Goal: Information Seeking & Learning: Learn about a topic

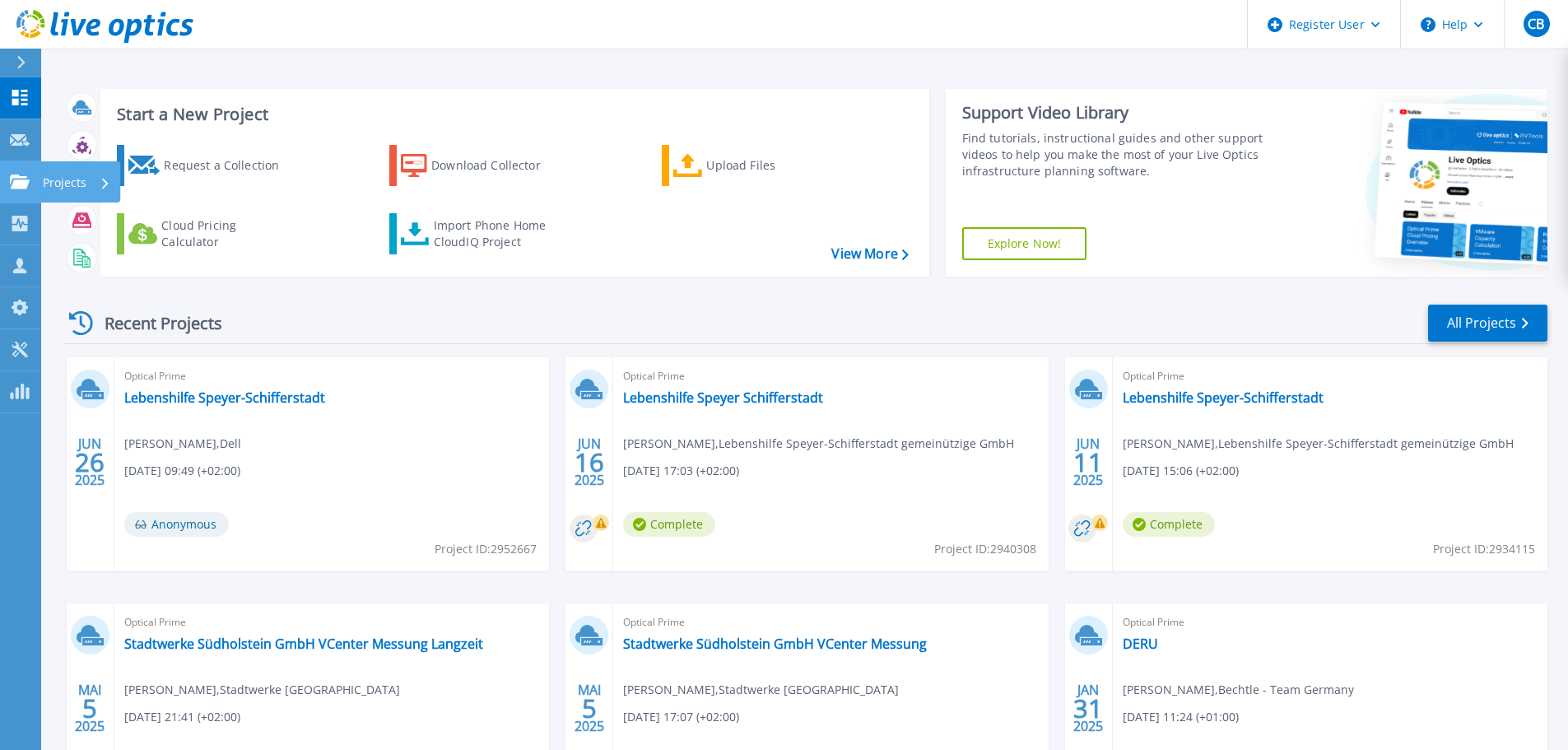
click at [16, 173] on link "Projects Projects" at bounding box center [20, 182] width 42 height 42
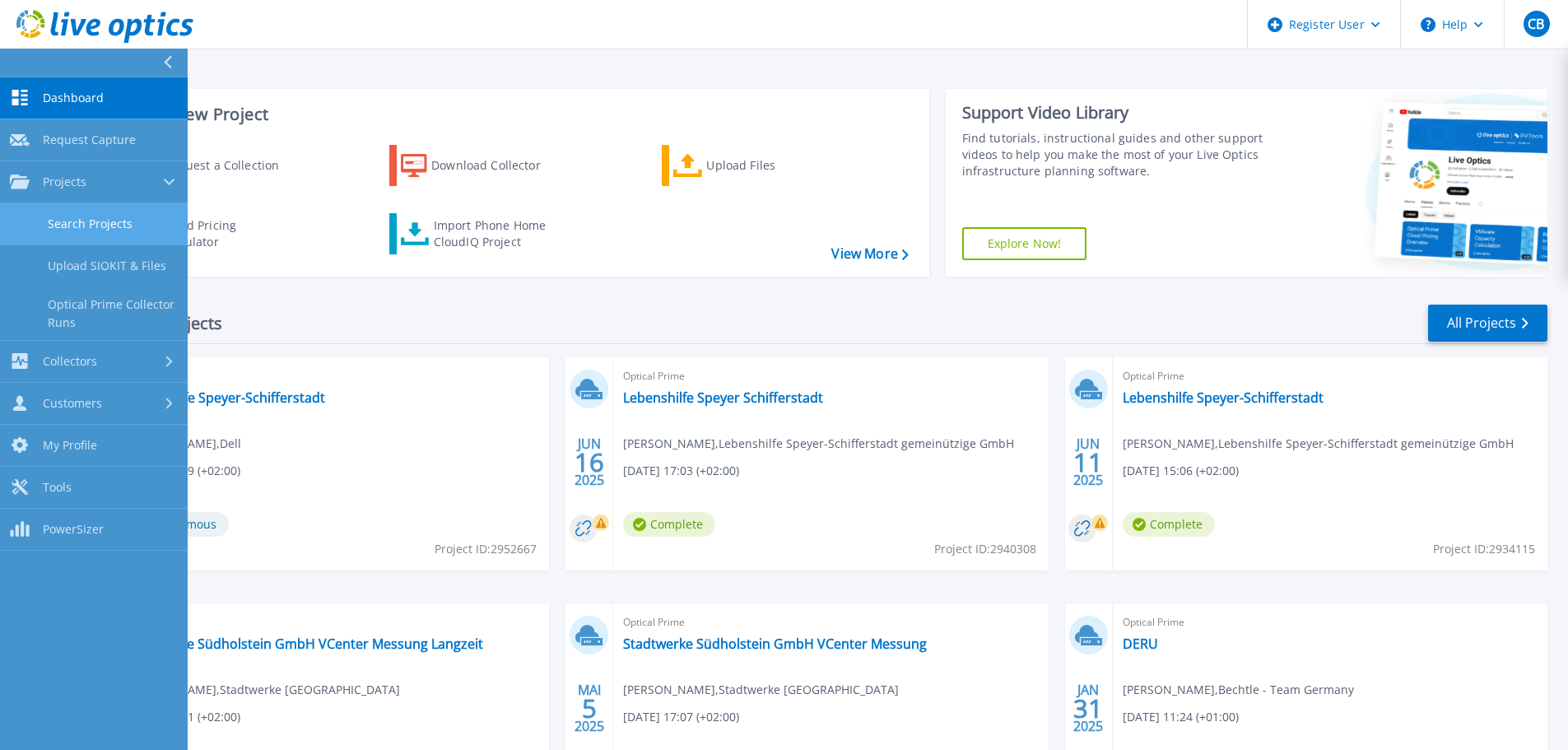
drag, startPoint x: 79, startPoint y: 215, endPoint x: 161, endPoint y: 230, distance: 83.4
click at [79, 215] on link "Search Projects" at bounding box center [93, 224] width 188 height 42
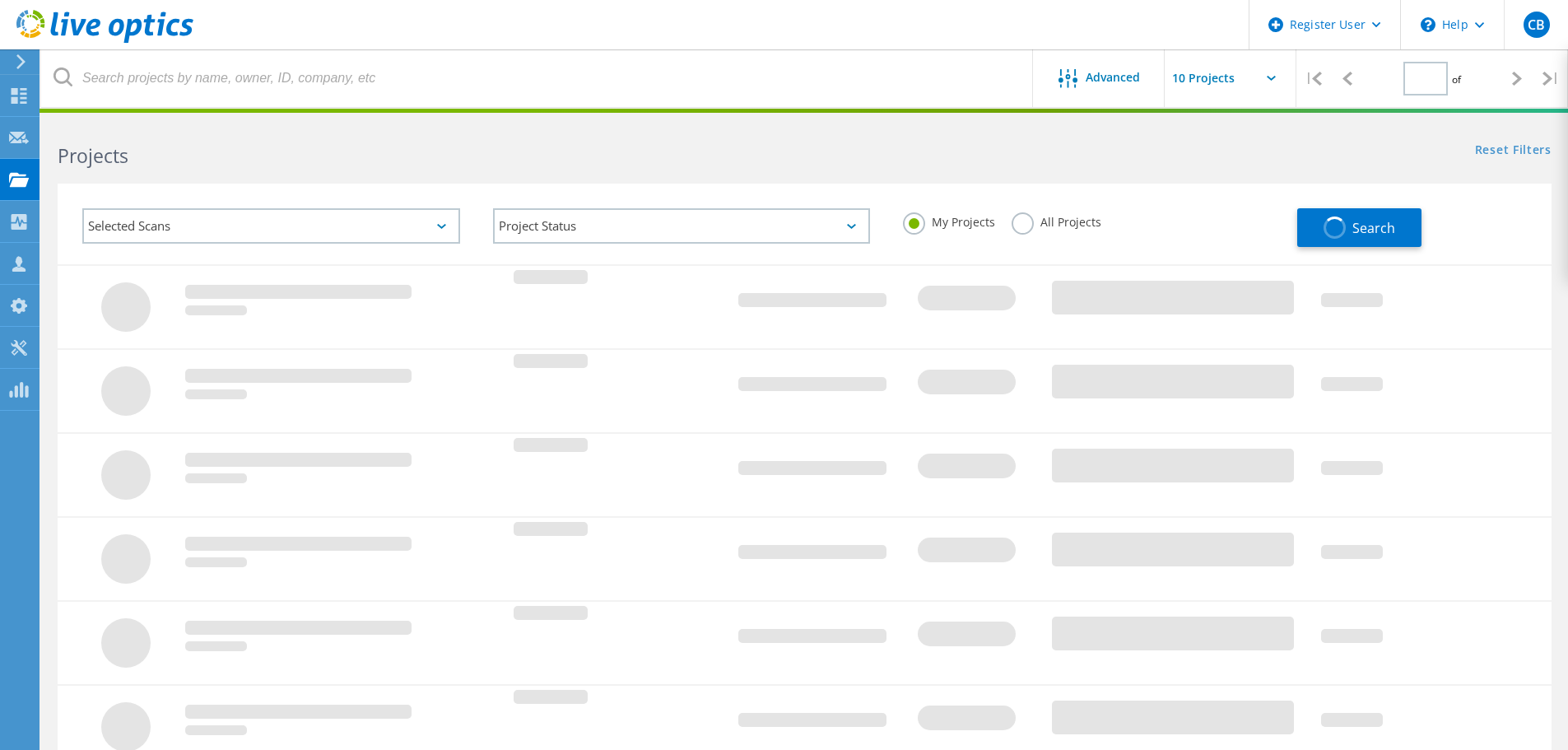
type input "1"
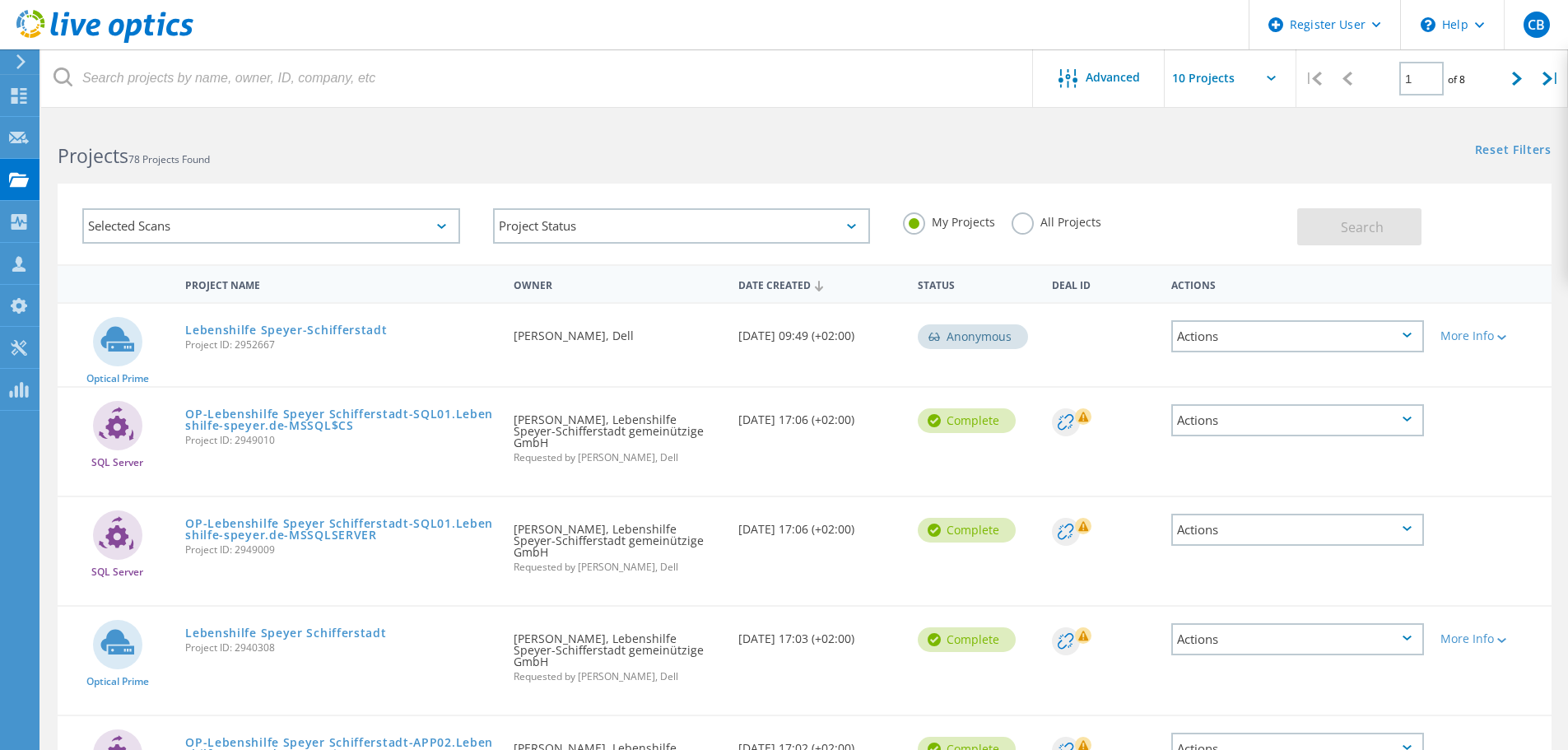
click at [1025, 222] on label "All Projects" at bounding box center [1056, 220] width 90 height 16
click at [0, 0] on input "All Projects" at bounding box center [0, 0] width 0 height 0
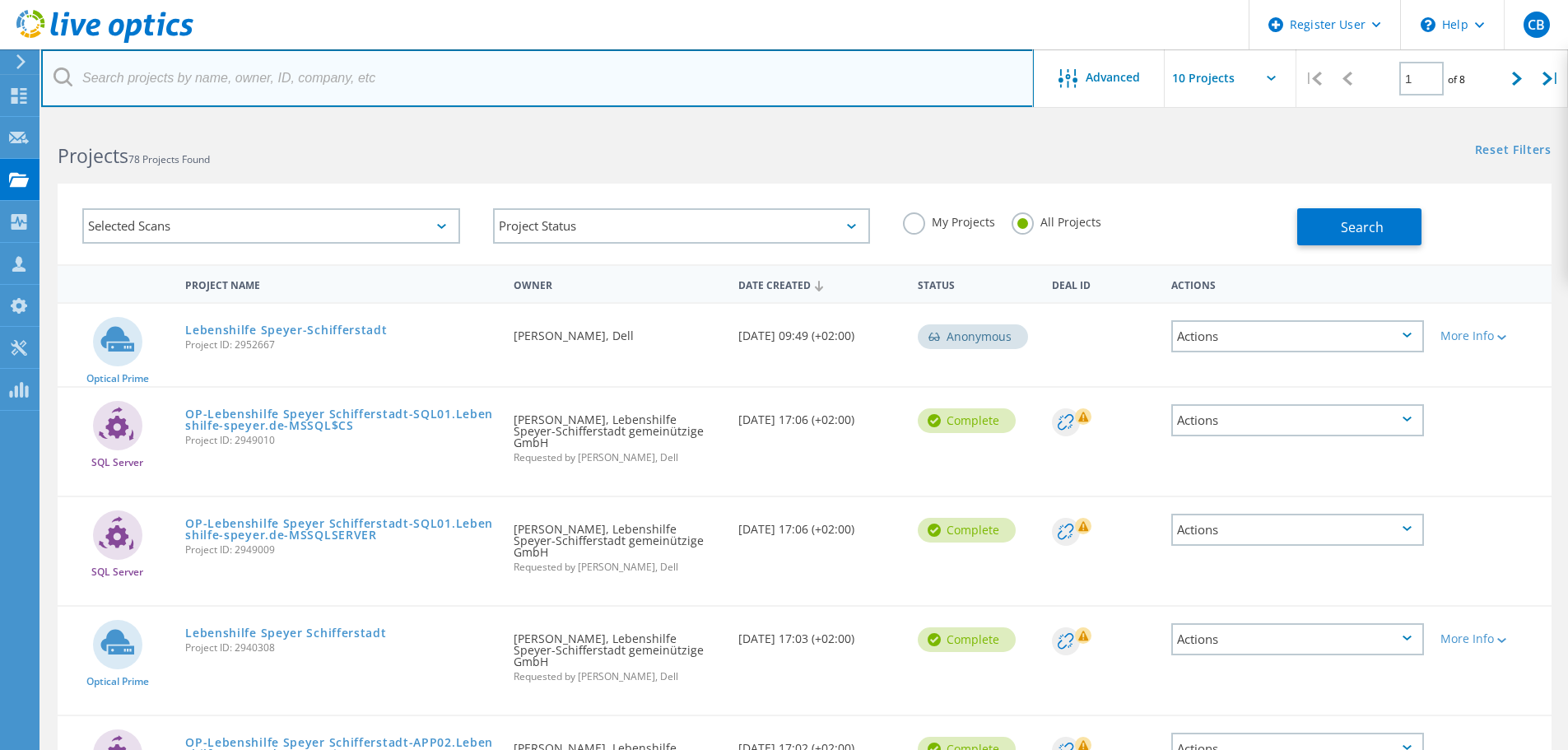
click at [264, 74] on input "text" at bounding box center [538, 78] width 992 height 57
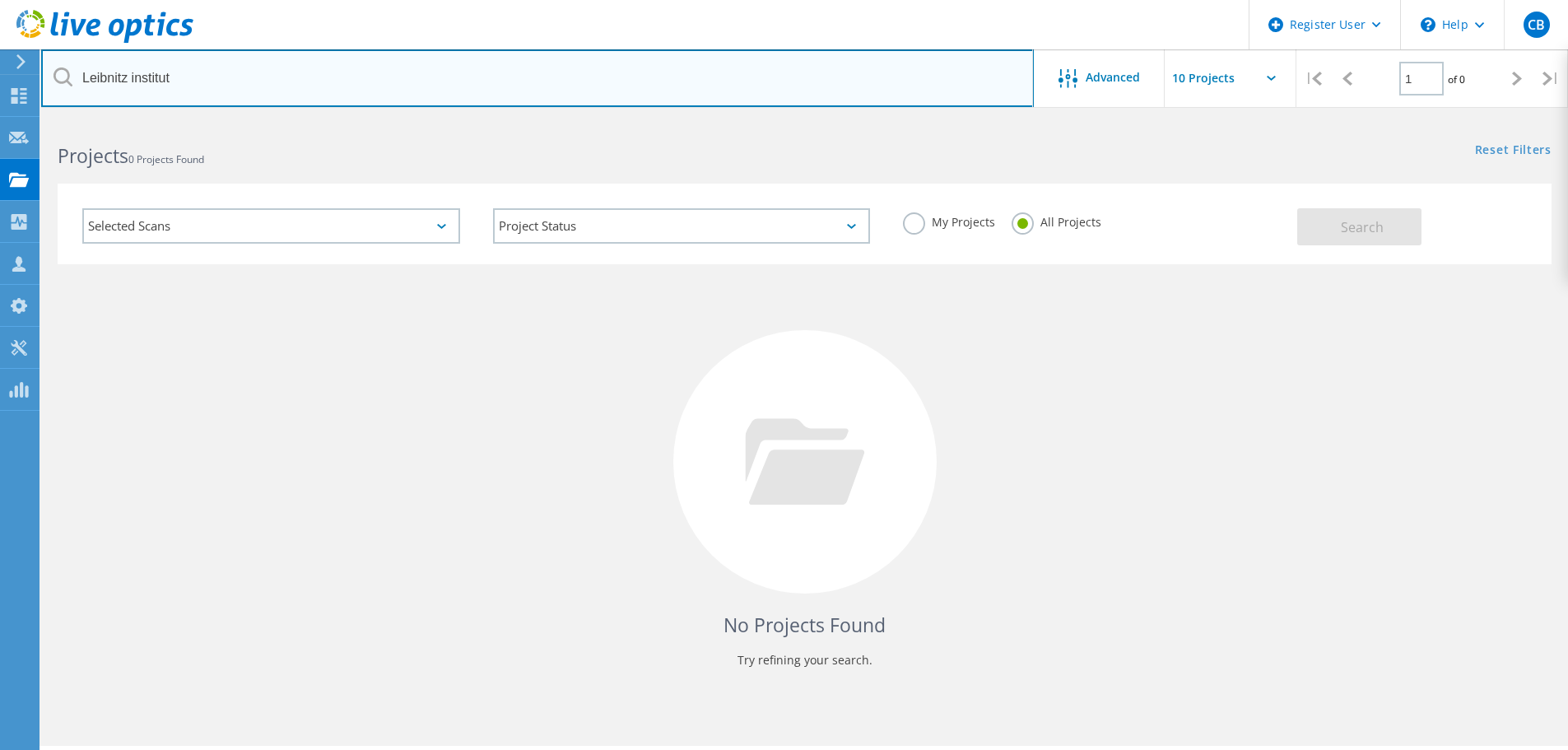
drag, startPoint x: 132, startPoint y: 79, endPoint x: 196, endPoint y: 81, distance: 64.0
click at [196, 81] on input "Leibnitz institut" at bounding box center [538, 78] width 992 height 57
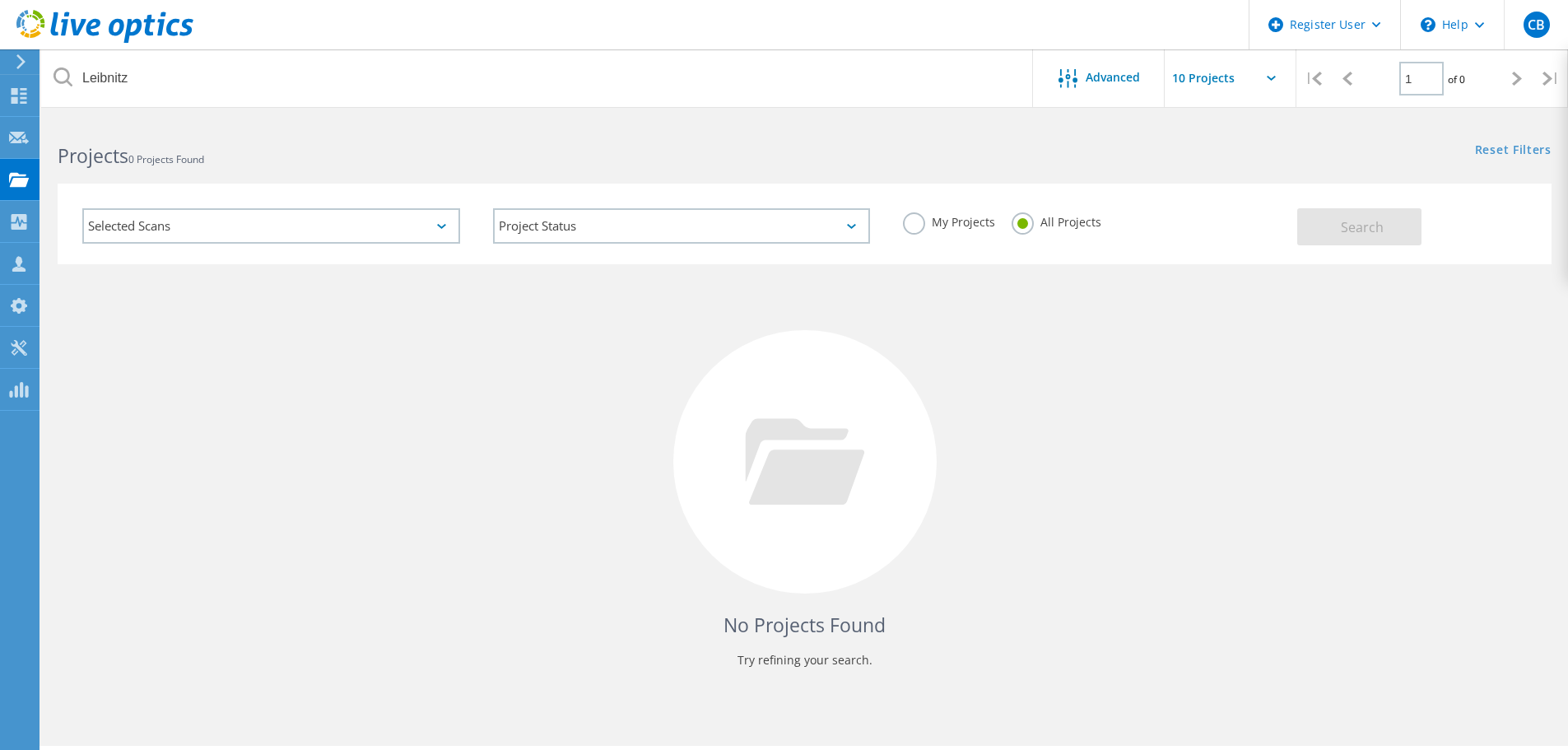
click at [229, 311] on div "No Projects Found Try refining your search." at bounding box center [804, 477] width 1494 height 426
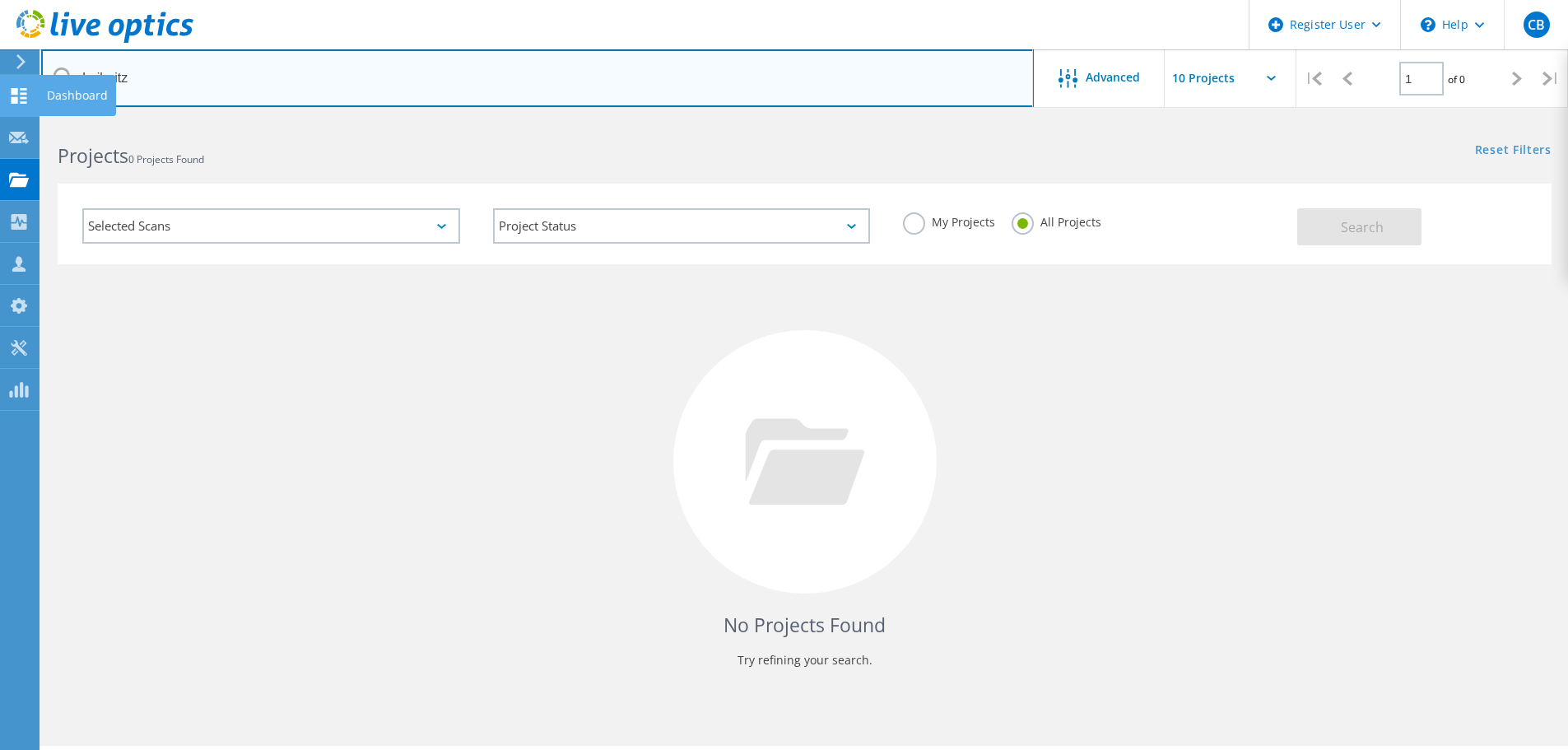
drag, startPoint x: 158, startPoint y: 78, endPoint x: 14, endPoint y: 80, distance: 144.0
click at [14, 119] on div "Register User \n Help Explore Helpful Articles Contact Support CB Dell User Chr…" at bounding box center [784, 456] width 1568 height 675
drag, startPoint x: 156, startPoint y: 78, endPoint x: 35, endPoint y: 65, distance: 121.7
click at [34, 119] on div "Register User \n Help Explore Helpful Articles Contact Support CB Dell User Chr…" at bounding box center [784, 456] width 1568 height 675
type input "L"
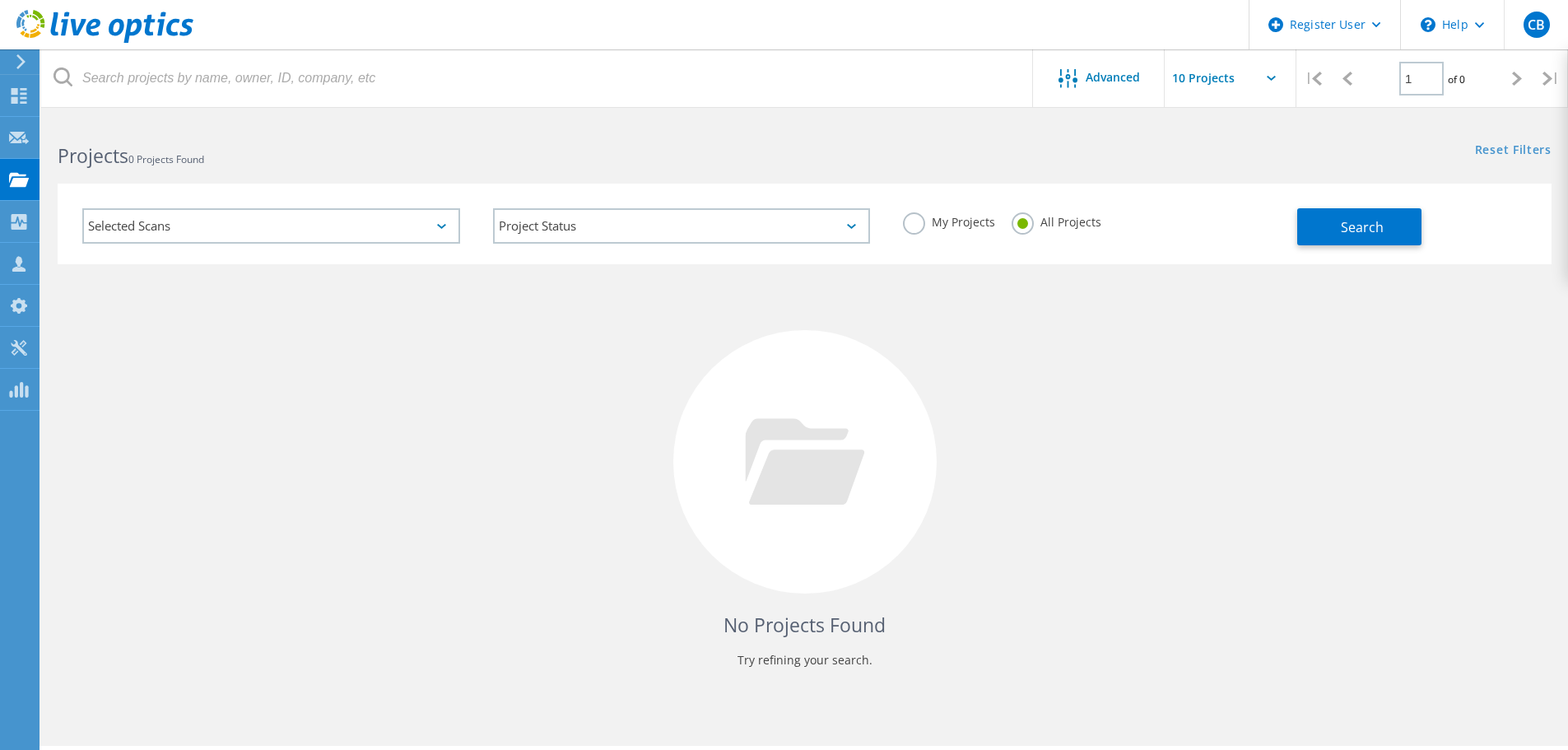
drag, startPoint x: 381, startPoint y: 605, endPoint x: 261, endPoint y: 671, distance: 137.0
click at [373, 609] on div "No Projects Found Try refining your search." at bounding box center [804, 477] width 1494 height 426
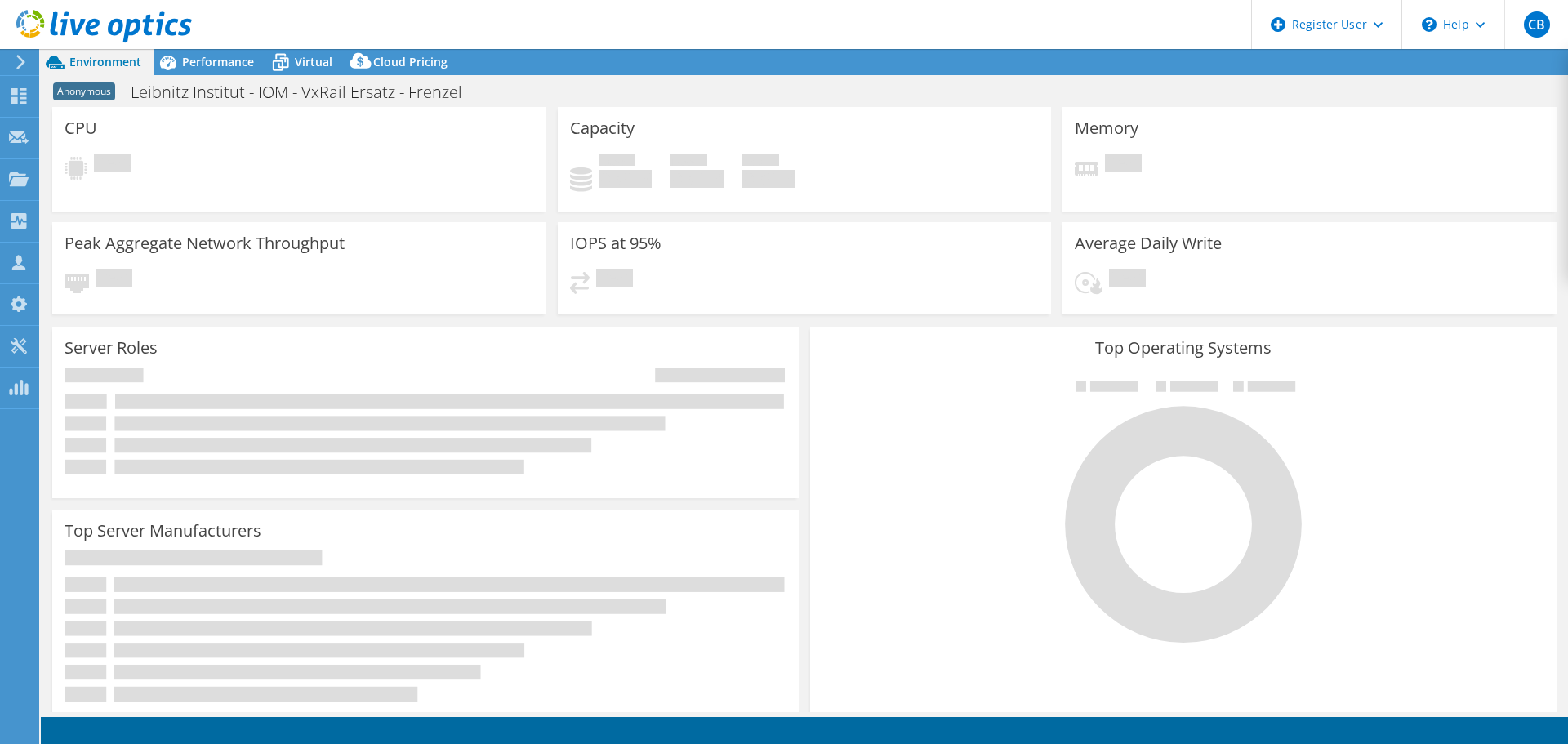
select select "USD"
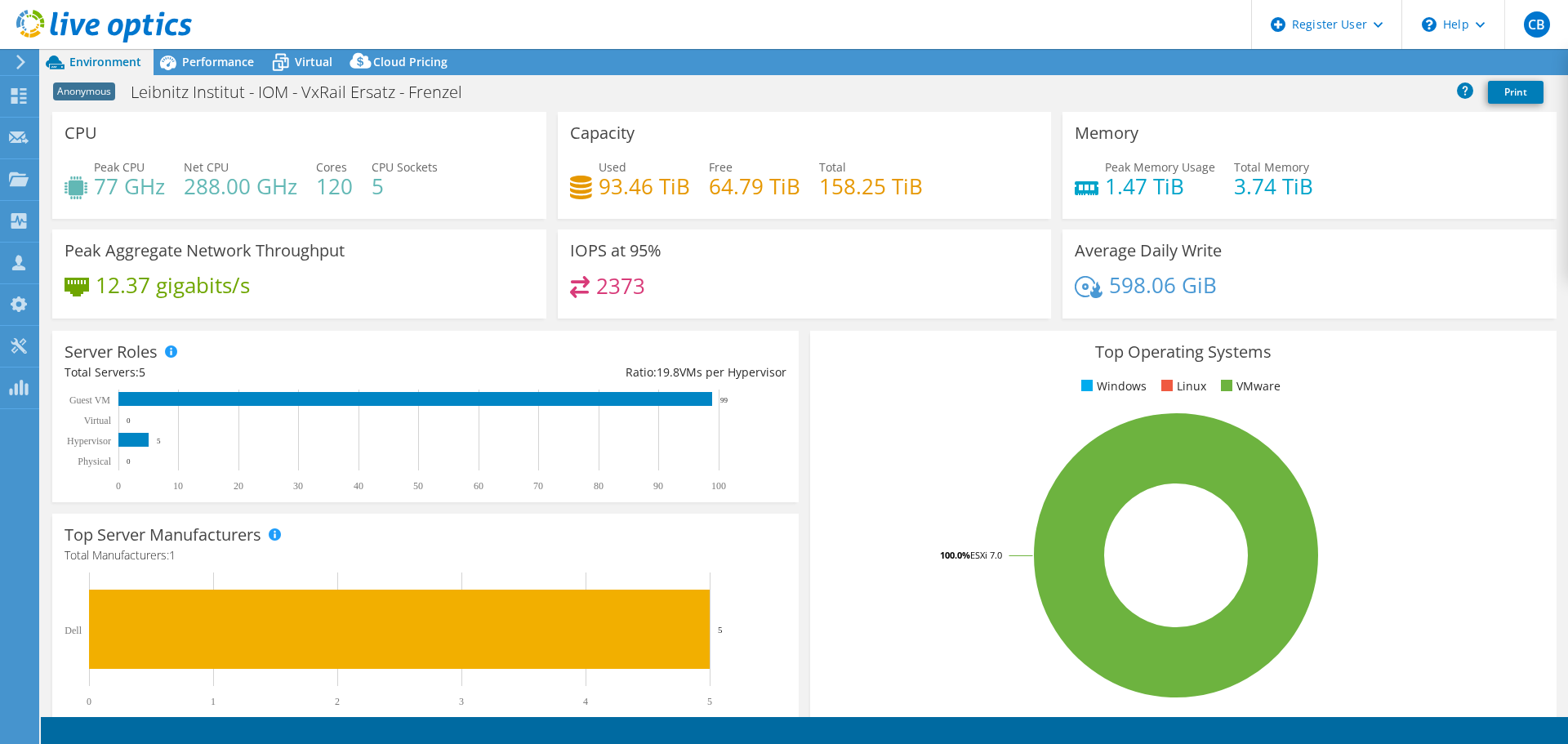
click at [410, 219] on div "CPU Peak CPU 77 GHz Net CPU 288.00 GHz Cores 120 CPU Sockets 5" at bounding box center [299, 170] width 505 height 117
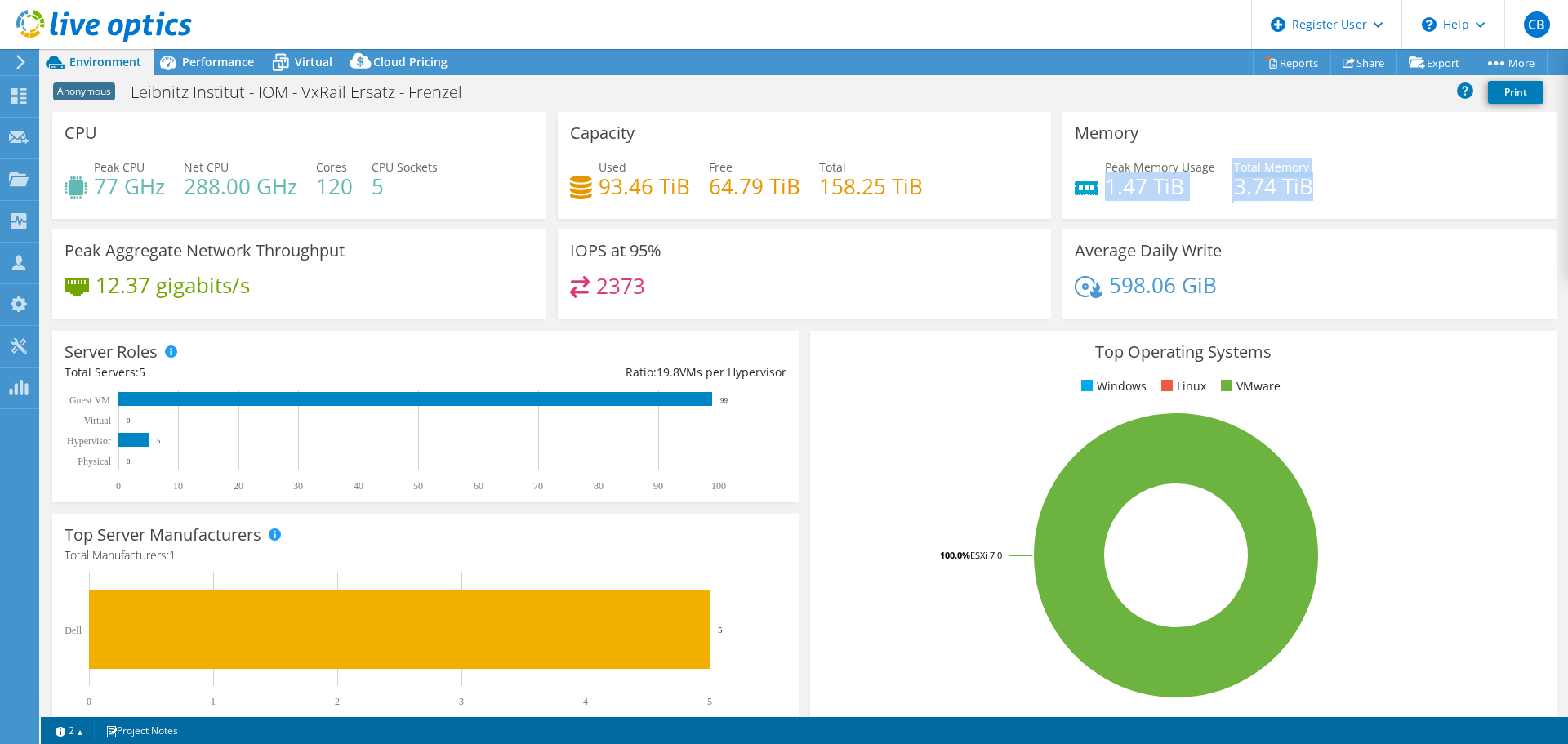
drag, startPoint x: 1097, startPoint y: 191, endPoint x: 1329, endPoint y: 192, distance: 232.0
click at [1329, 192] on div "Peak Memory Usage 1.47 TiB Total Memory 3.74 TiB" at bounding box center [1309, 185] width 469 height 53
click at [1327, 192] on div "Peak Memory Usage 1.47 TiB Total Memory 3.74 TiB" at bounding box center [1309, 185] width 469 height 53
click at [221, 64] on span "Performance" at bounding box center [218, 61] width 71 height 16
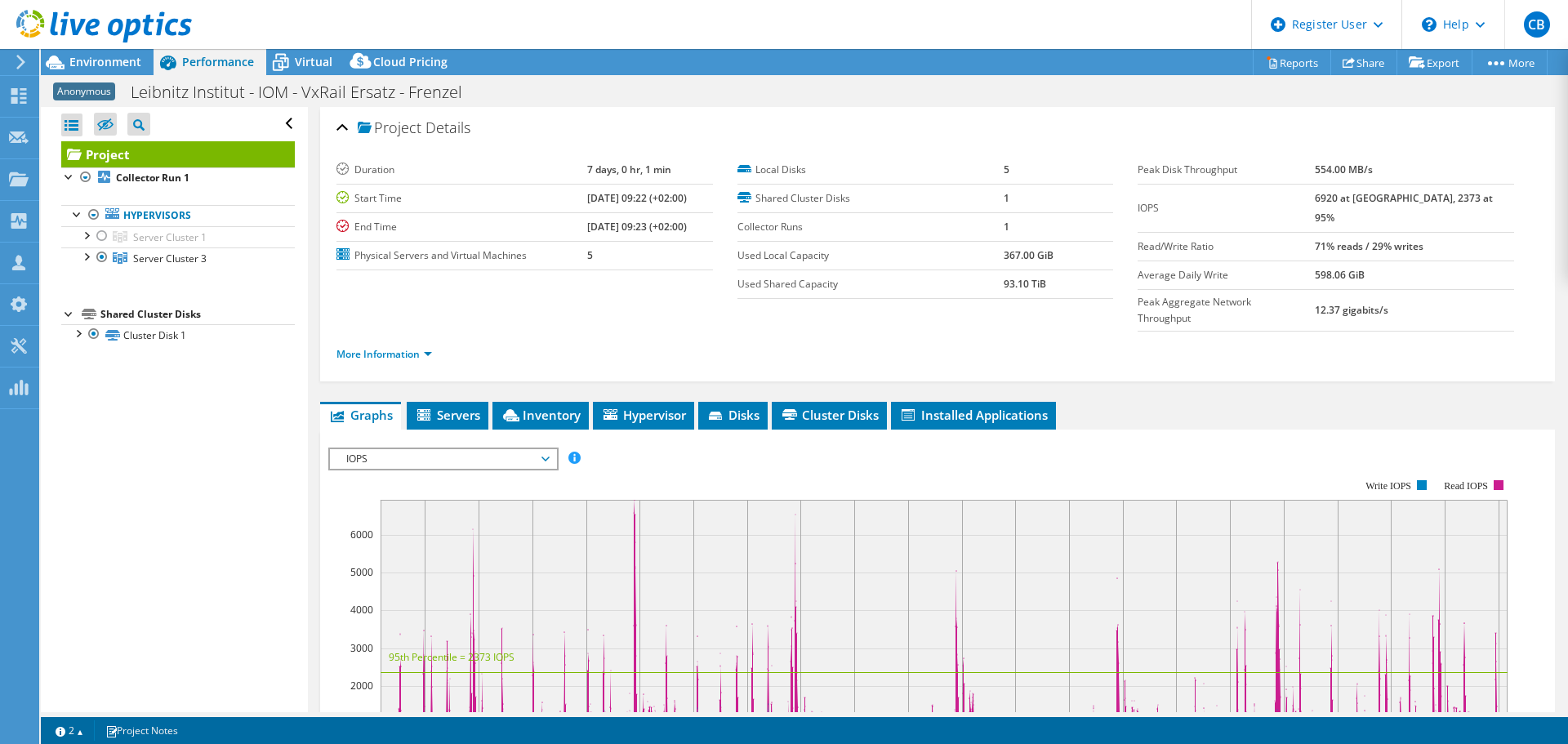
click at [565, 341] on ul "More Information" at bounding box center [937, 352] width 1201 height 22
click at [557, 407] on span "Inventory" at bounding box center [540, 415] width 80 height 16
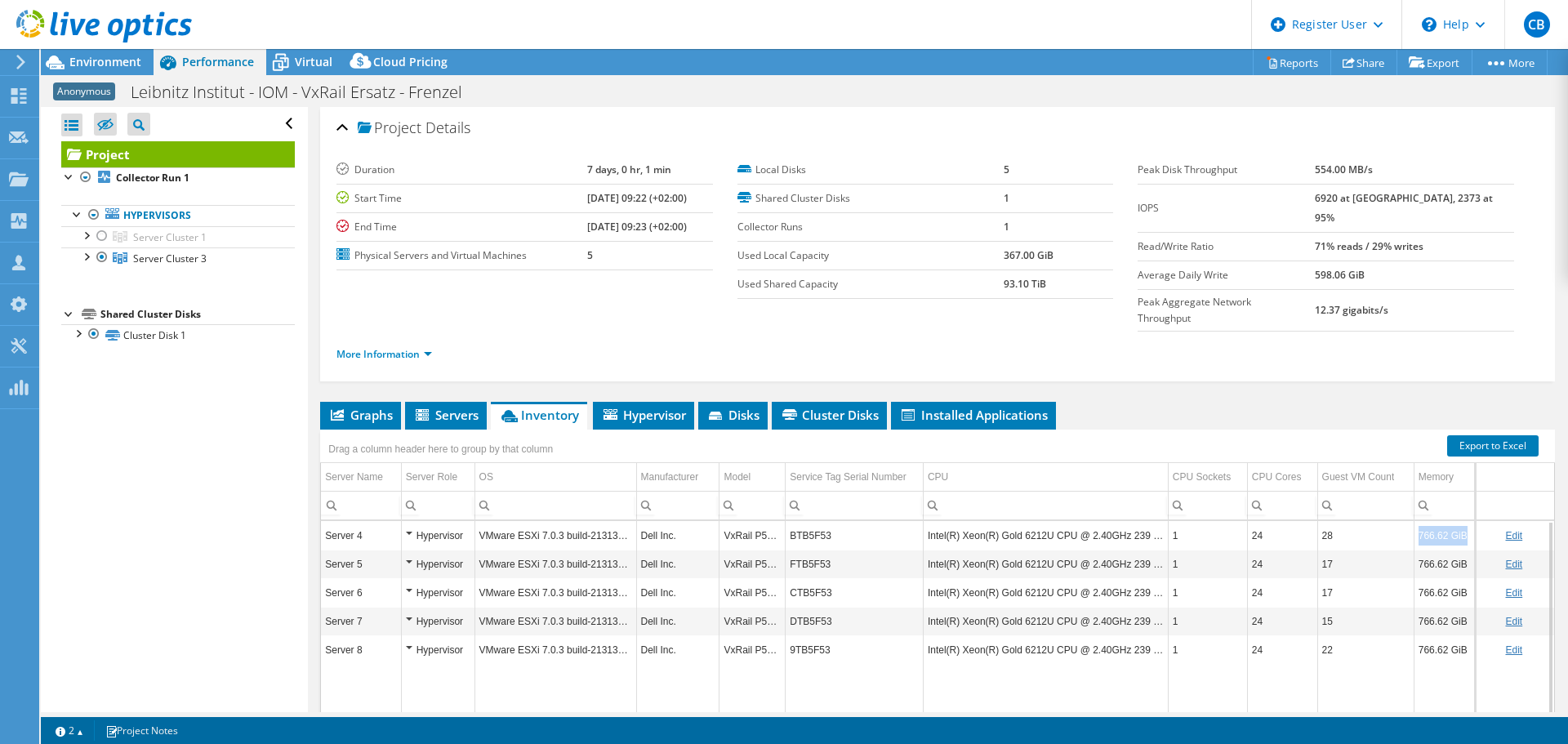
drag, startPoint x: 1411, startPoint y: 501, endPoint x: 1455, endPoint y: 504, distance: 44.1
click at [1455, 520] on td "766.62 GiB" at bounding box center [1443, 534] width 61 height 28
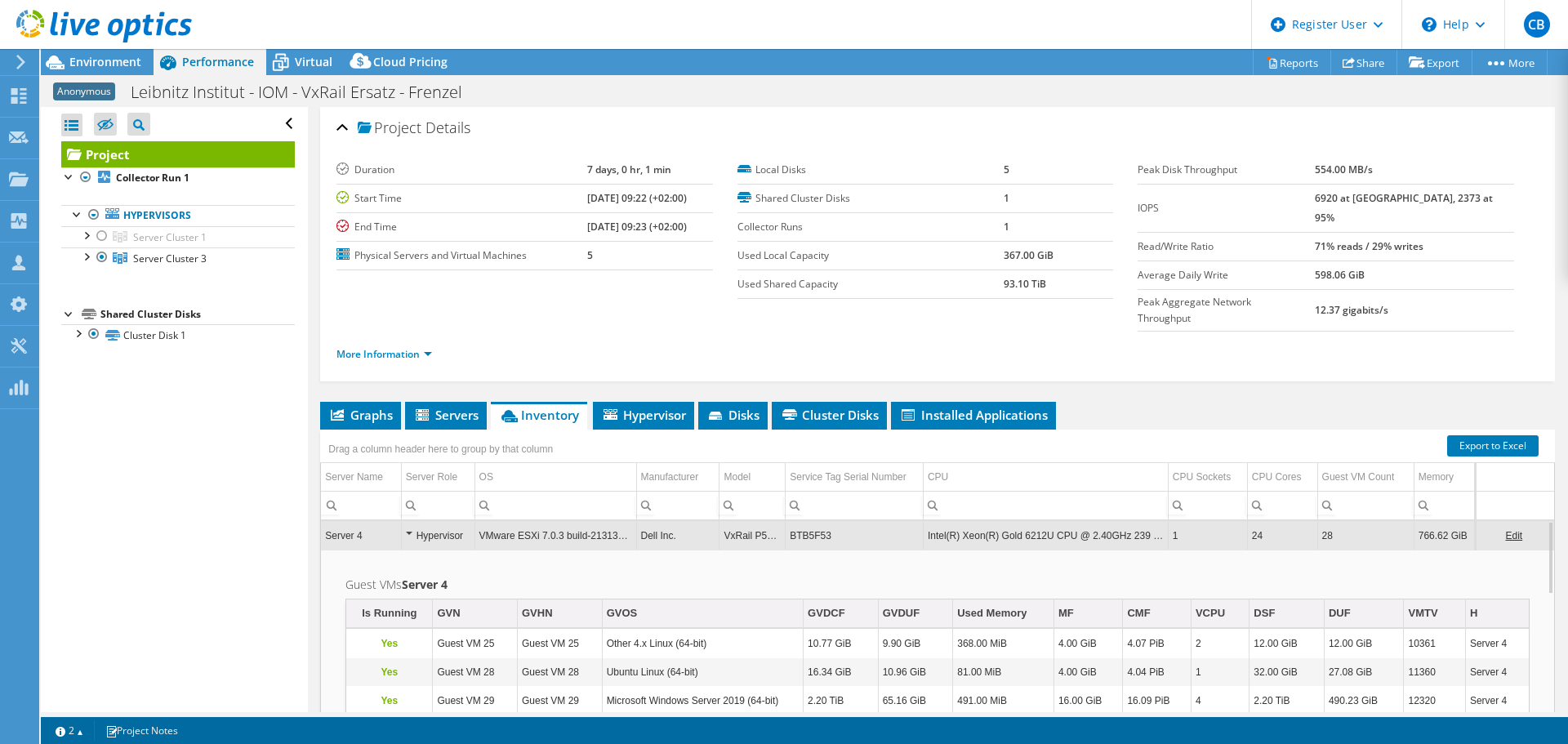
click at [1421, 520] on td "766.62 GiB" at bounding box center [1443, 534] width 61 height 28
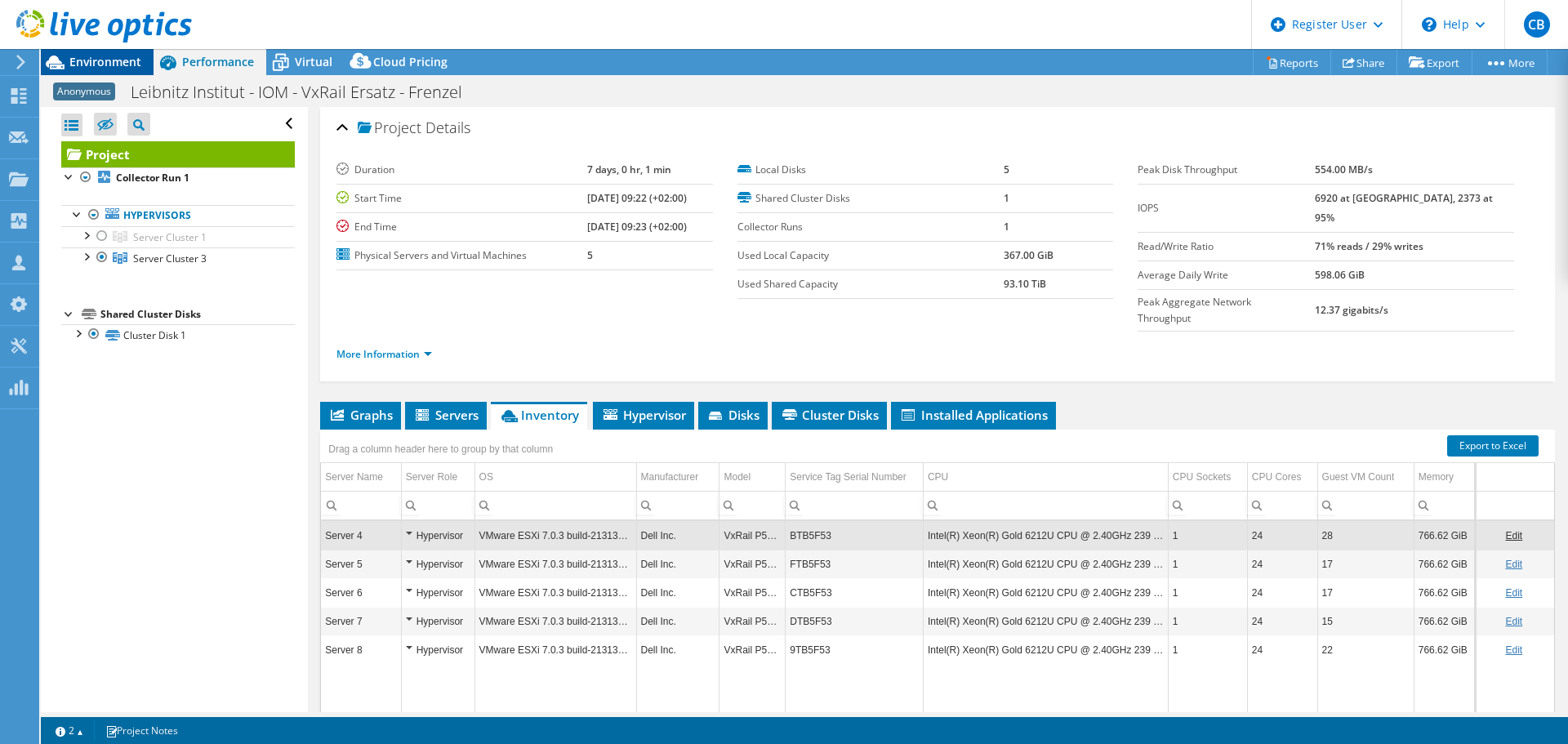
click at [99, 61] on span "Environment" at bounding box center [105, 61] width 71 height 16
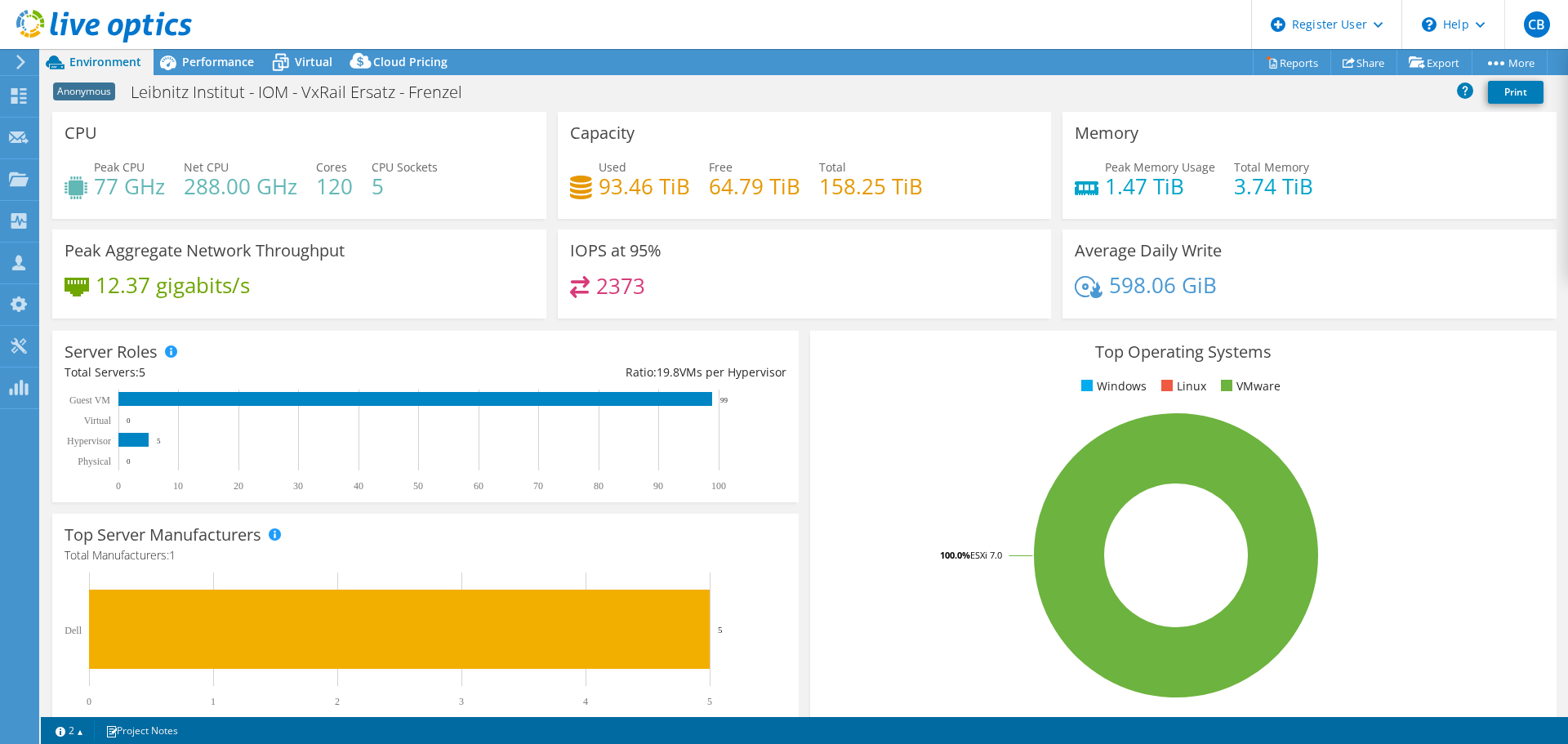
drag, startPoint x: 169, startPoint y: 56, endPoint x: 304, endPoint y: 118, distance: 148.6
click at [172, 59] on icon at bounding box center [167, 62] width 28 height 28
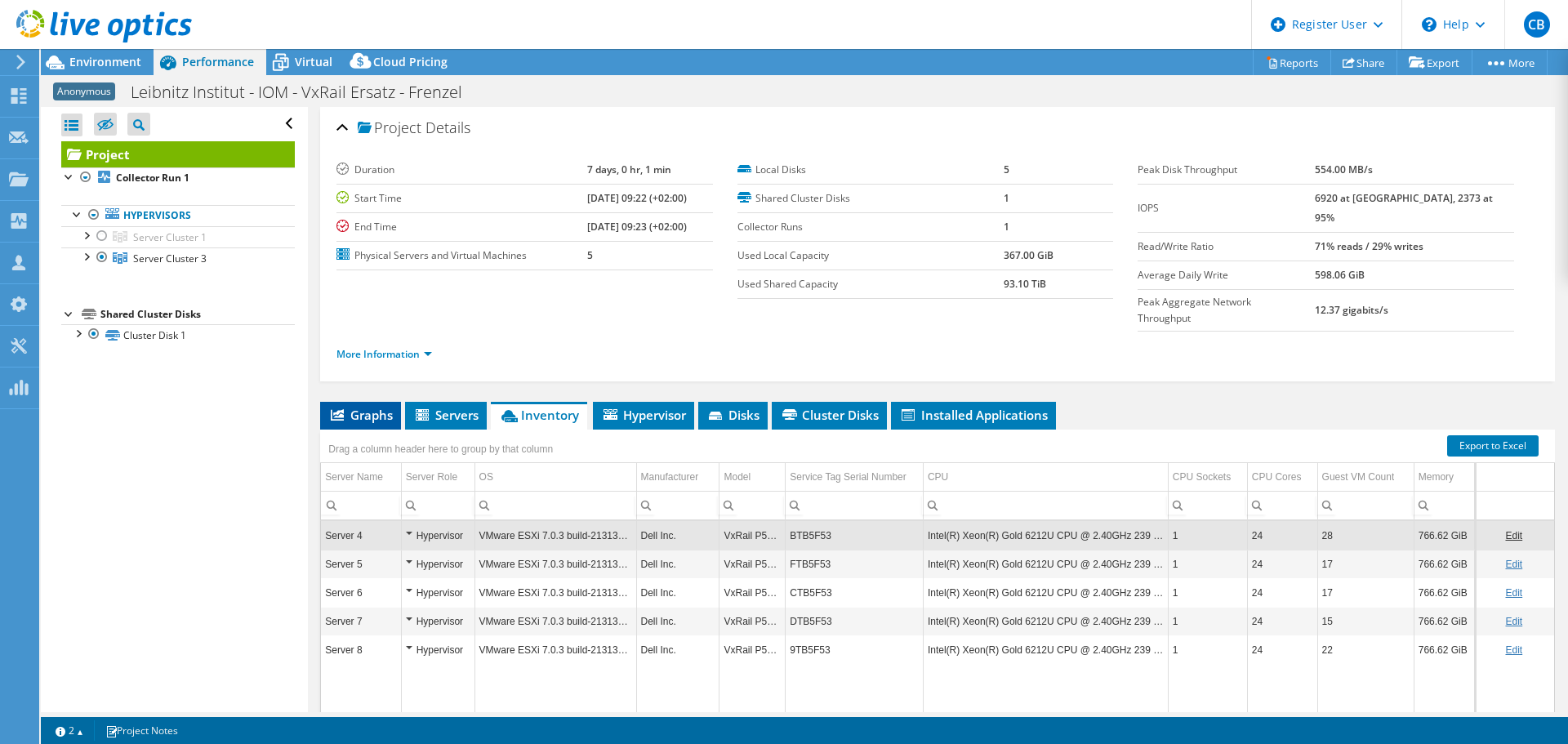
click at [358, 407] on span "Graphs" at bounding box center [360, 415] width 64 height 16
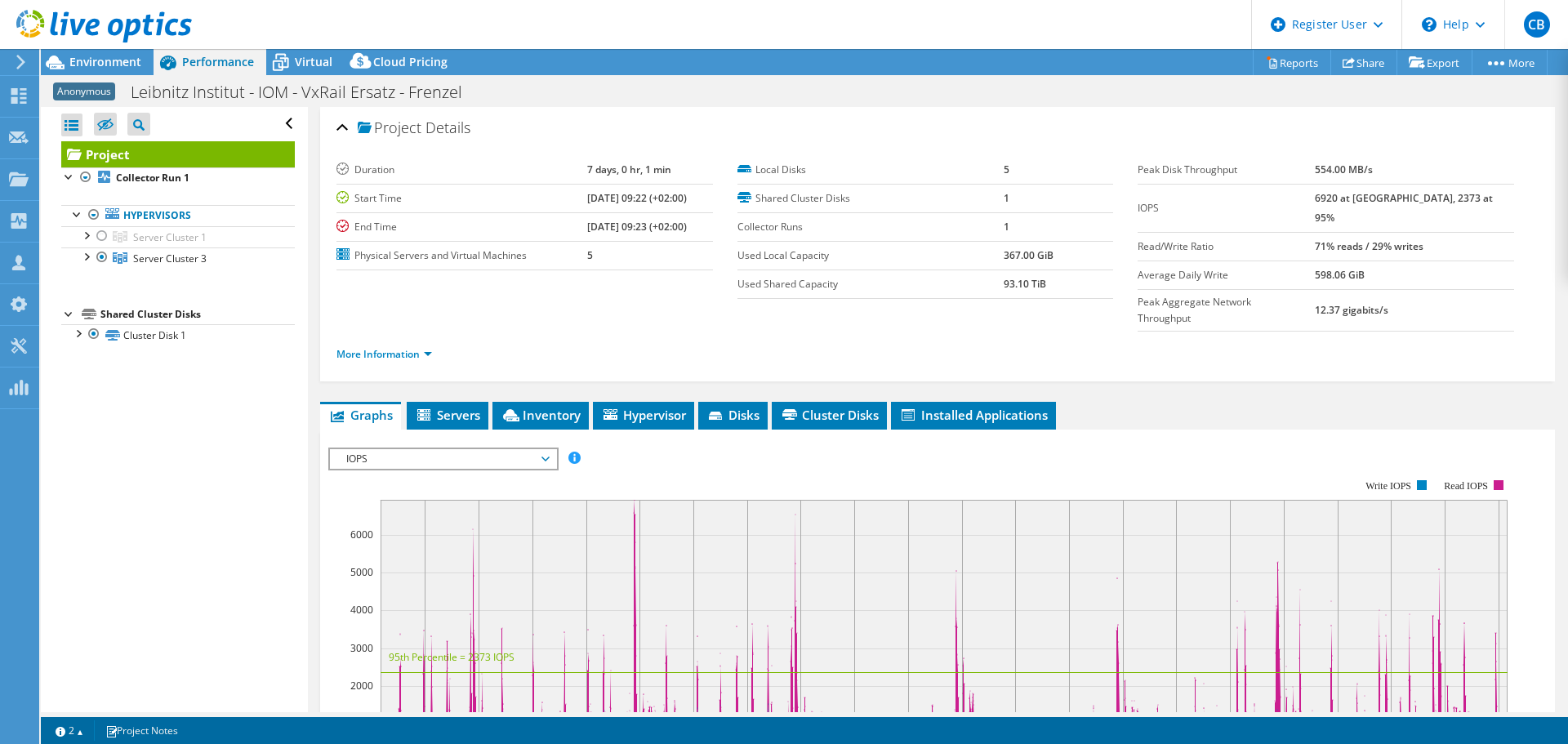
click at [423, 449] on span "IOPS" at bounding box center [443, 458] width 210 height 19
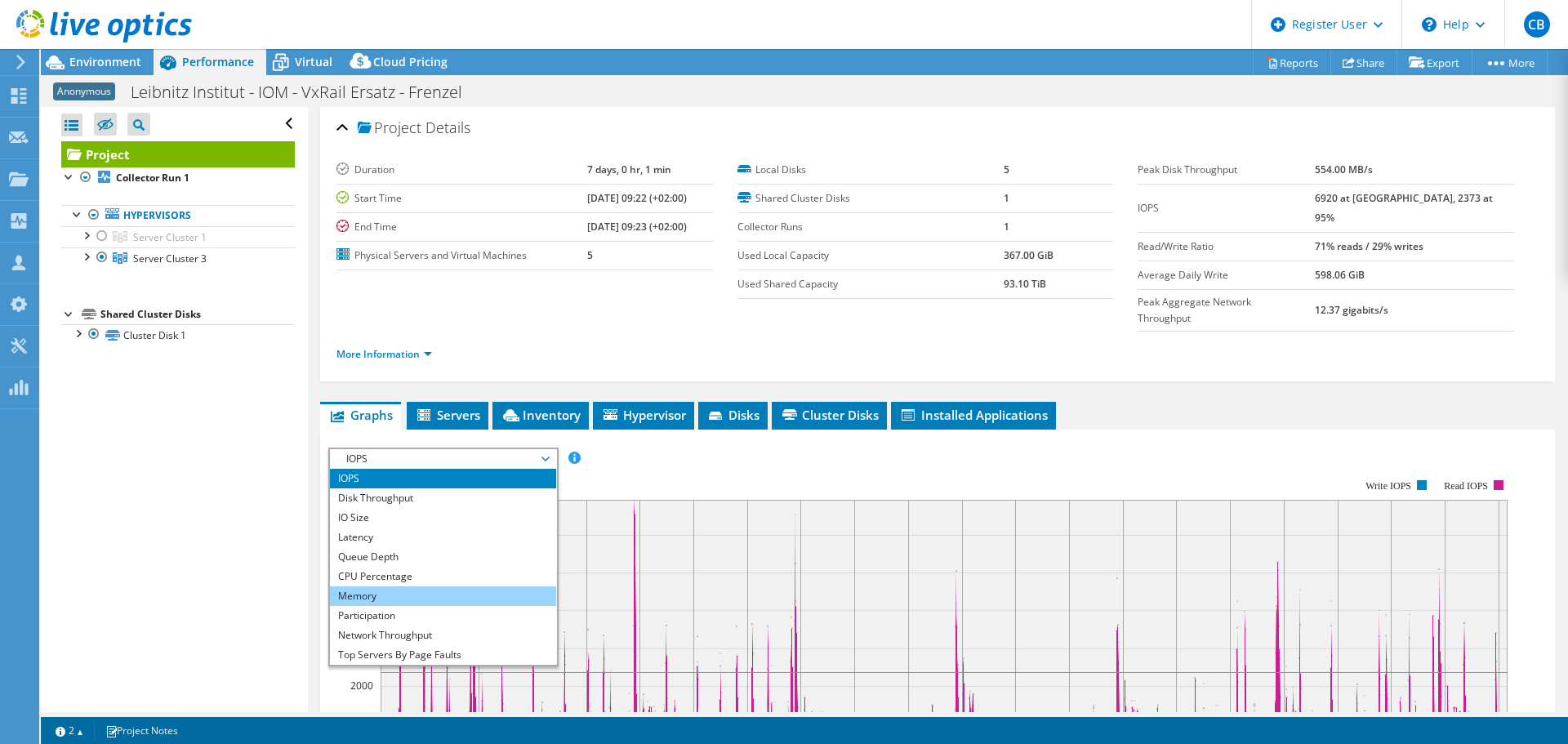
click at [367, 586] on li "Memory" at bounding box center [443, 596] width 226 height 19
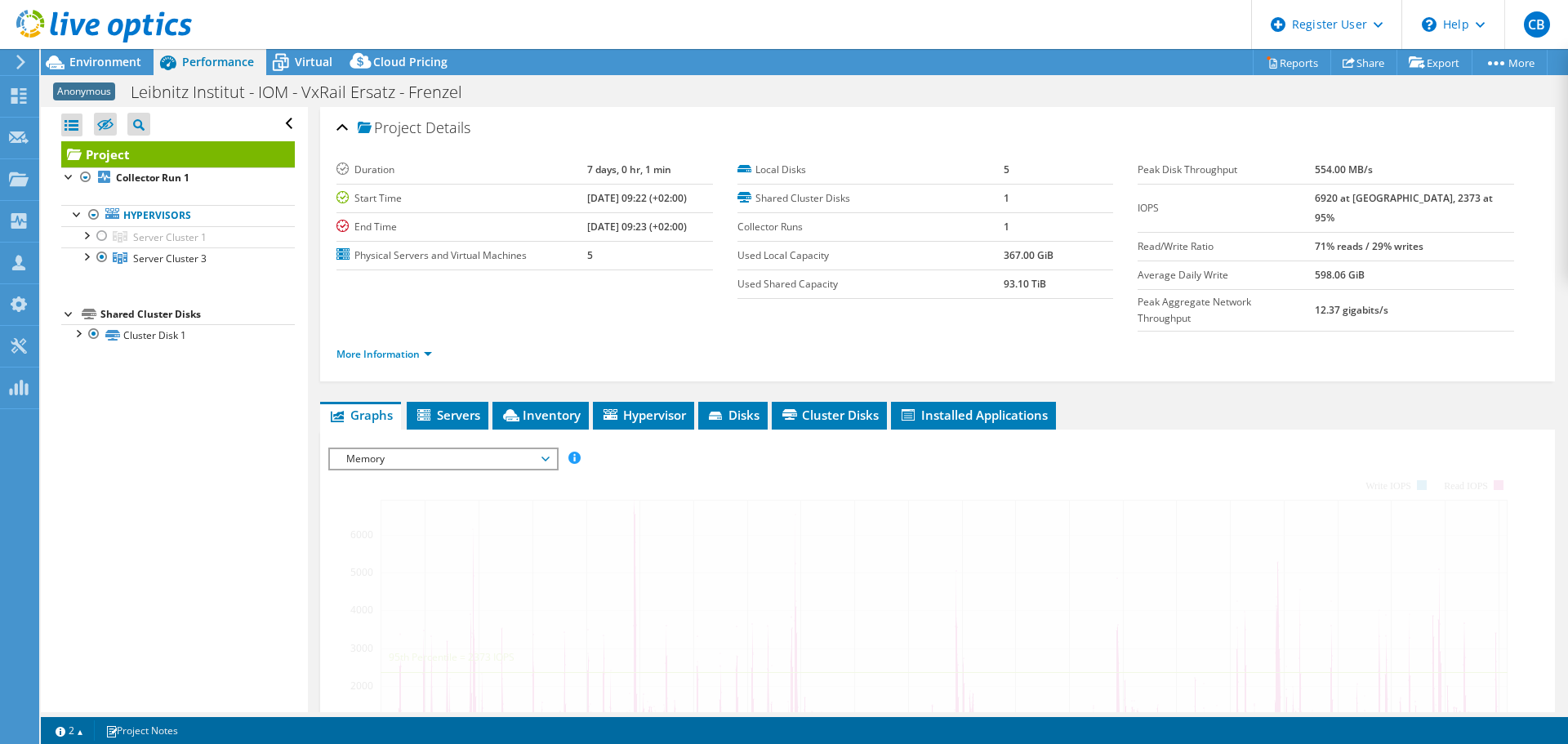
click at [206, 524] on div "Open All Close All Hide Excluded Nodes Project Tree Filter" at bounding box center [174, 410] width 266 height 605
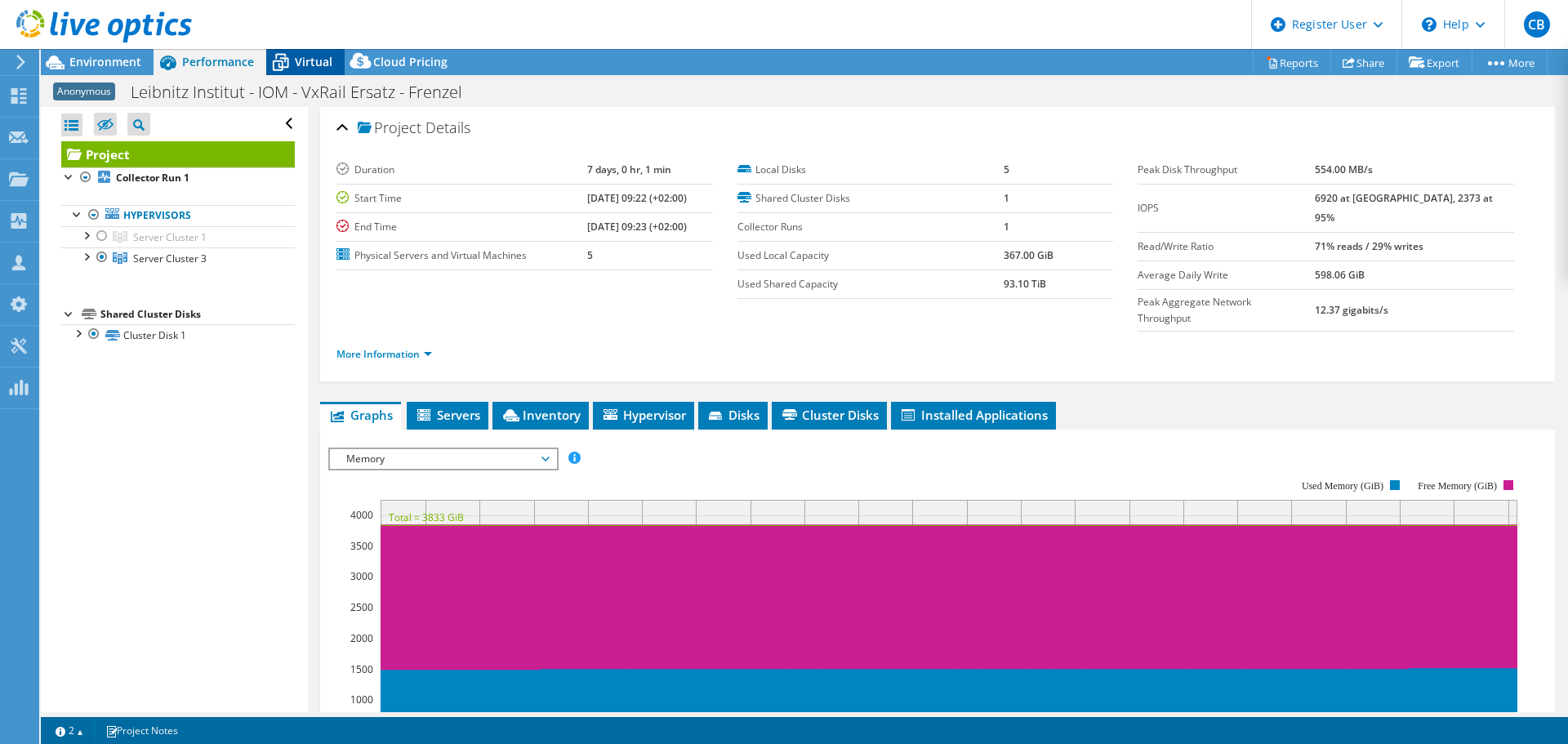
click at [307, 65] on span "Virtual" at bounding box center [313, 61] width 38 height 16
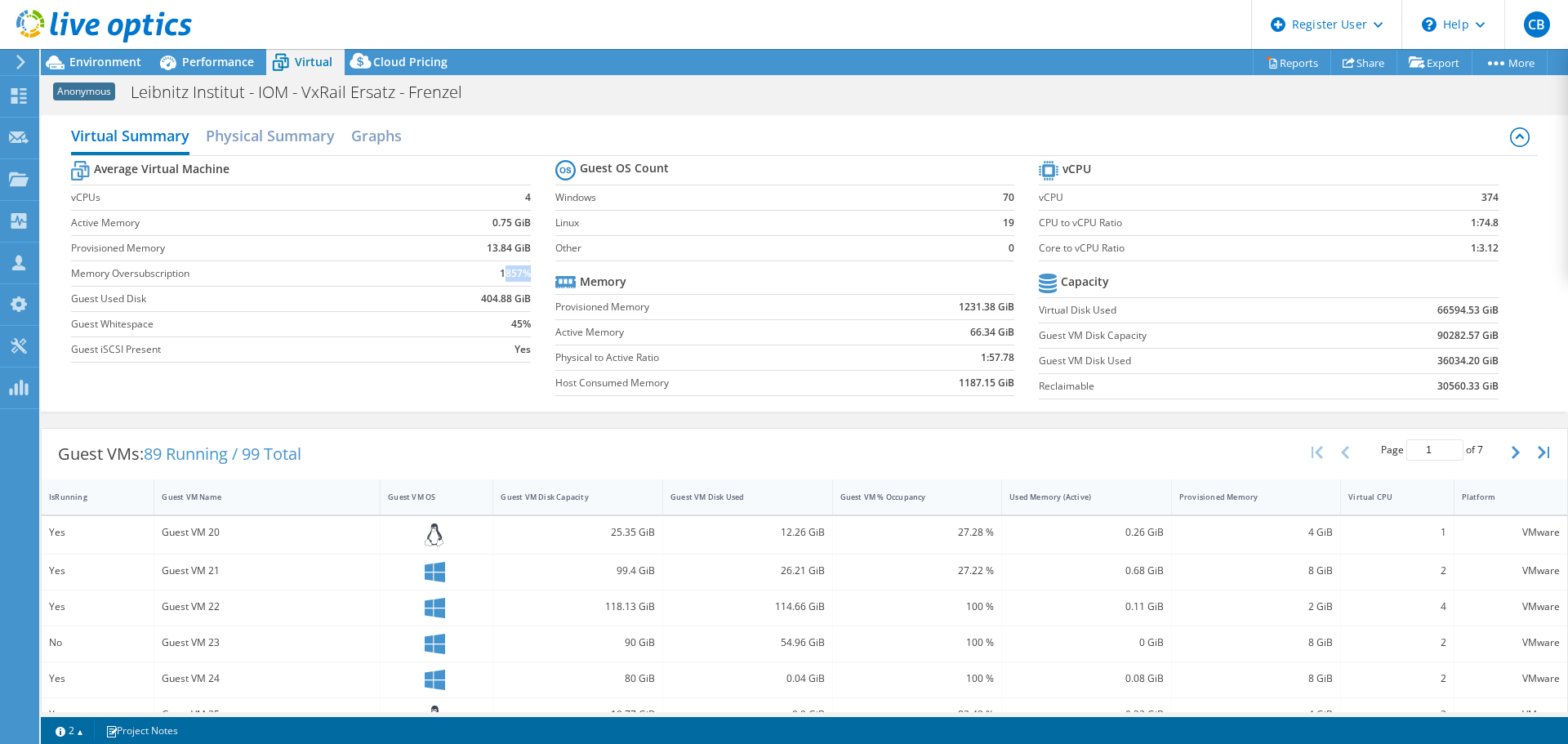
drag, startPoint x: 500, startPoint y: 277, endPoint x: 524, endPoint y: 273, distance: 24.3
click at [524, 276] on b "1857%" at bounding box center [515, 274] width 31 height 16
drag, startPoint x: 527, startPoint y: 269, endPoint x: 490, endPoint y: 269, distance: 37.0
click at [494, 269] on section "Average Virtual Machine vCPUs 4 Active Memory 0.75 GiB Provisioned Memory 13.84…" at bounding box center [313, 263] width 483 height 213
click at [490, 269] on td "1857%" at bounding box center [476, 273] width 110 height 26
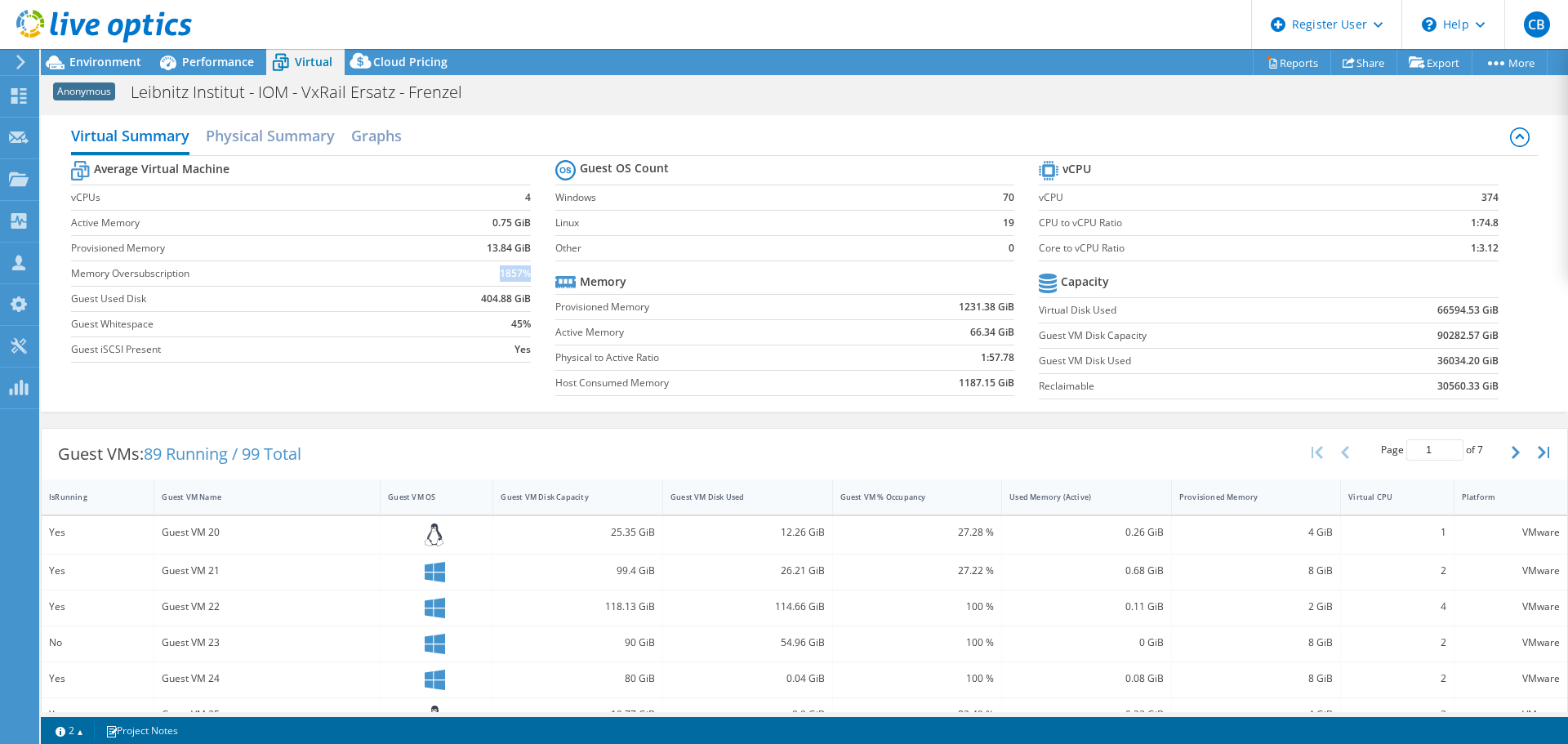
drag, startPoint x: 498, startPoint y: 270, endPoint x: 525, endPoint y: 270, distance: 27.0
click at [525, 270] on b "1857%" at bounding box center [515, 274] width 31 height 16
click at [209, 56] on span "Performance" at bounding box center [218, 61] width 71 height 16
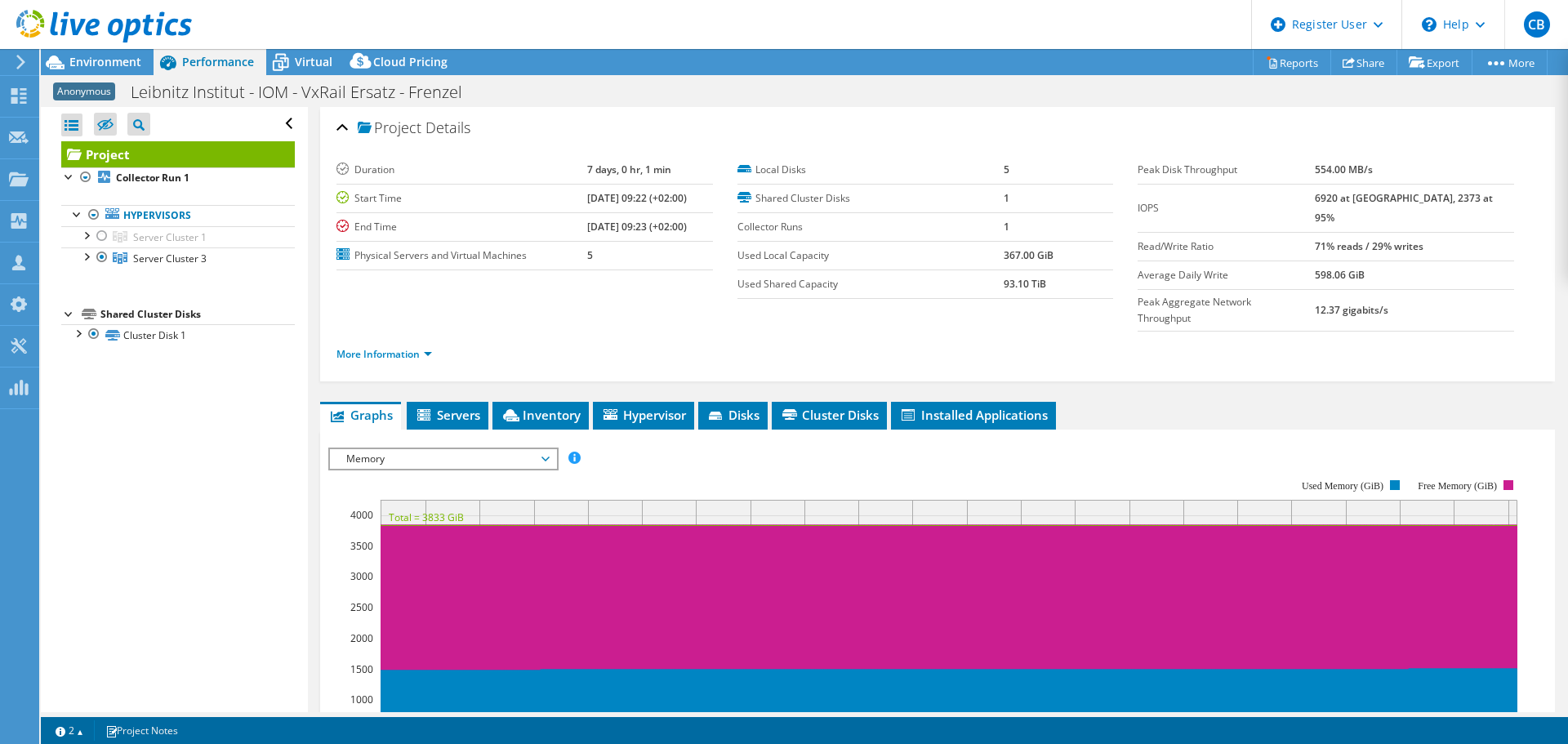
click at [215, 432] on div "Open All Close All Hide Excluded Nodes Project Tree Filter" at bounding box center [174, 410] width 266 height 605
click at [95, 62] on span "Environment" at bounding box center [105, 61] width 71 height 16
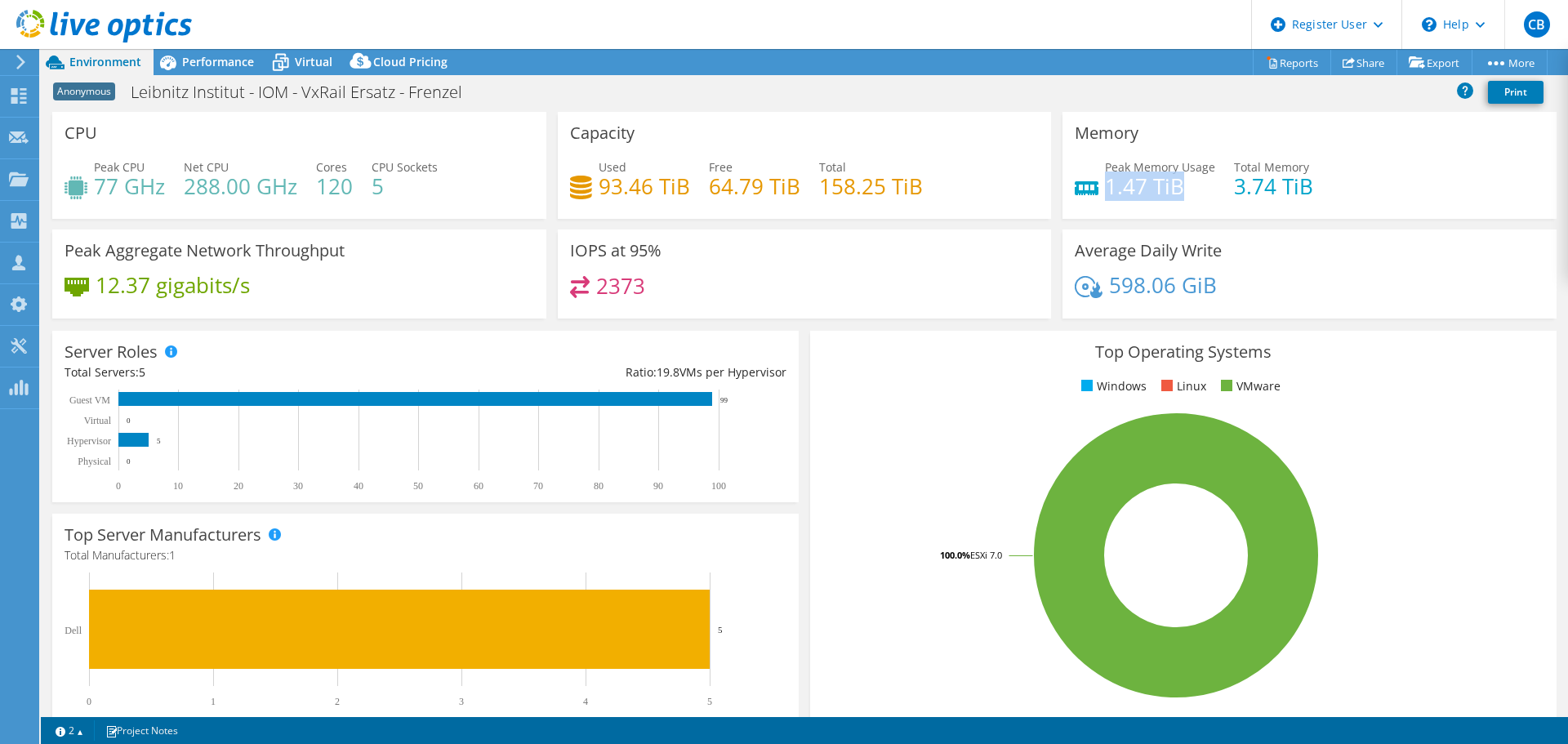
drag, startPoint x: 1099, startPoint y: 188, endPoint x: 1187, endPoint y: 187, distance: 88.0
click at [1187, 187] on h4 "1.47 TiB" at bounding box center [1159, 186] width 110 height 18
click at [902, 379] on ul "Windows Linux VMware" at bounding box center [1183, 387] width 722 height 18
drag, startPoint x: 835, startPoint y: 477, endPoint x: 557, endPoint y: 243, distance: 363.4
click at [835, 471] on rect at bounding box center [1176, 555] width 707 height 286
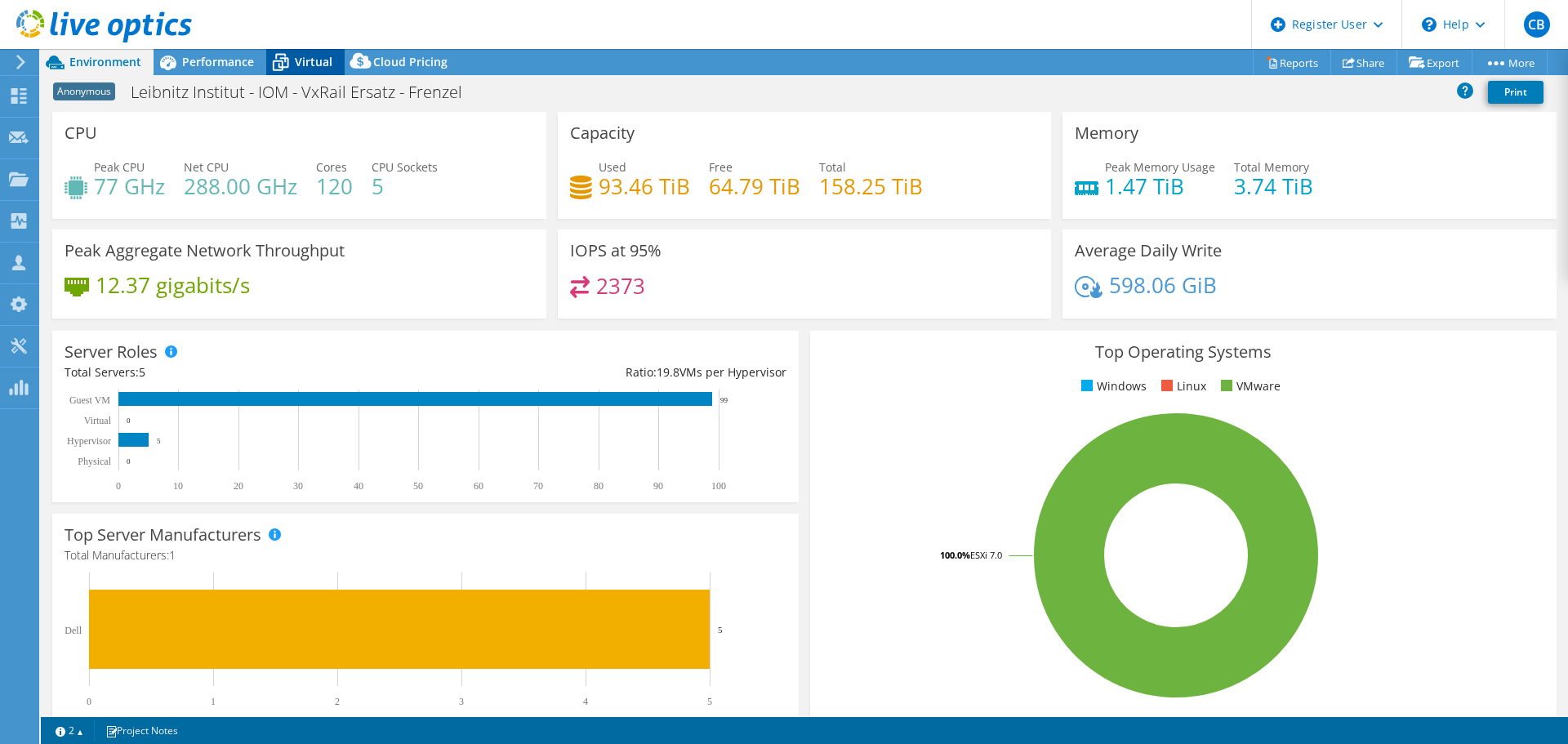
click at [284, 65] on icon at bounding box center [280, 62] width 28 height 28
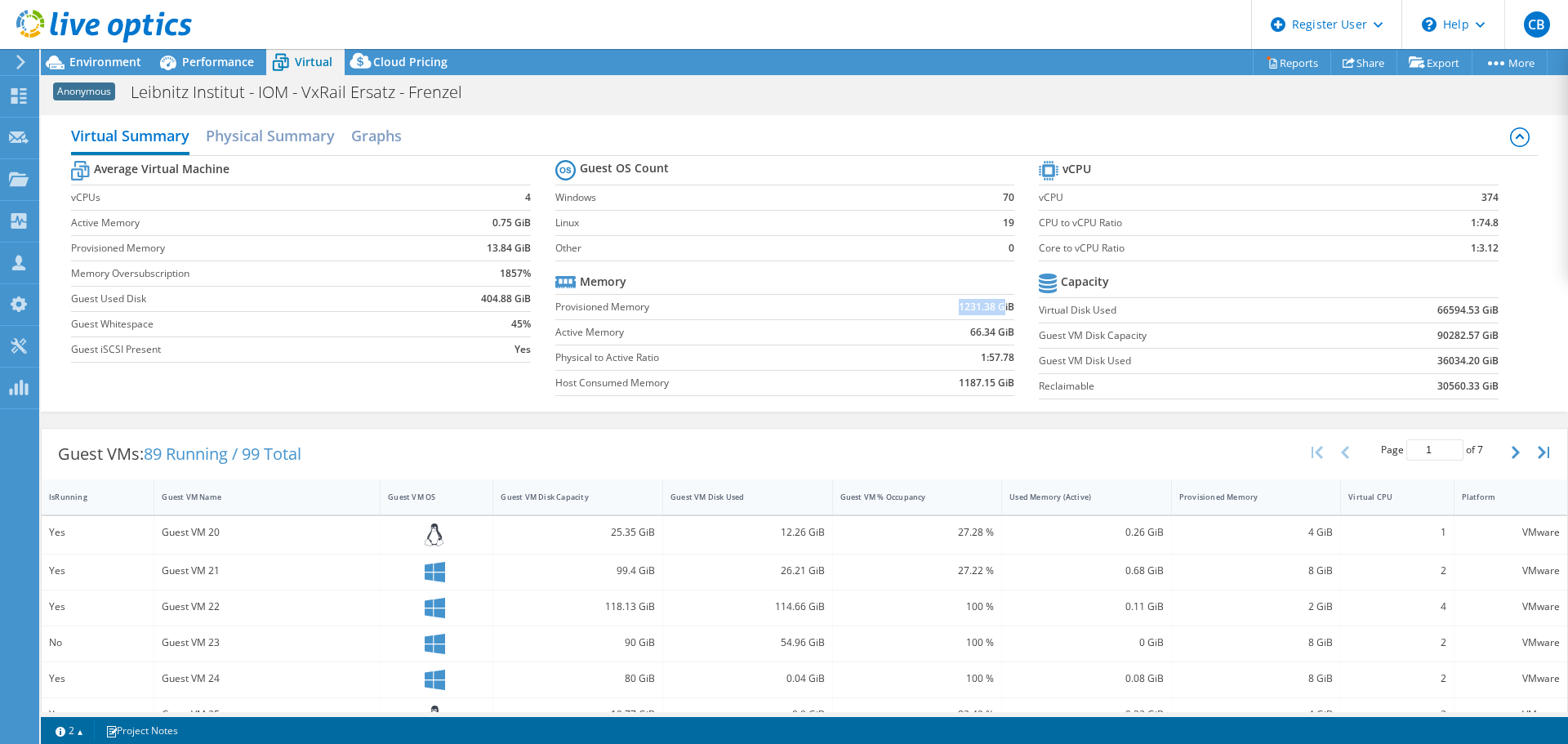
drag, startPoint x: 949, startPoint y: 306, endPoint x: 995, endPoint y: 306, distance: 46.0
click at [995, 306] on td "1231.38 GiB" at bounding box center [942, 307] width 144 height 26
drag, startPoint x: 621, startPoint y: 332, endPoint x: 986, endPoint y: 335, distance: 365.0
click at [986, 335] on tr "Active Memory 66.34 GiB" at bounding box center [784, 332] width 459 height 26
drag, startPoint x: 482, startPoint y: 245, endPoint x: 522, endPoint y: 245, distance: 40.0
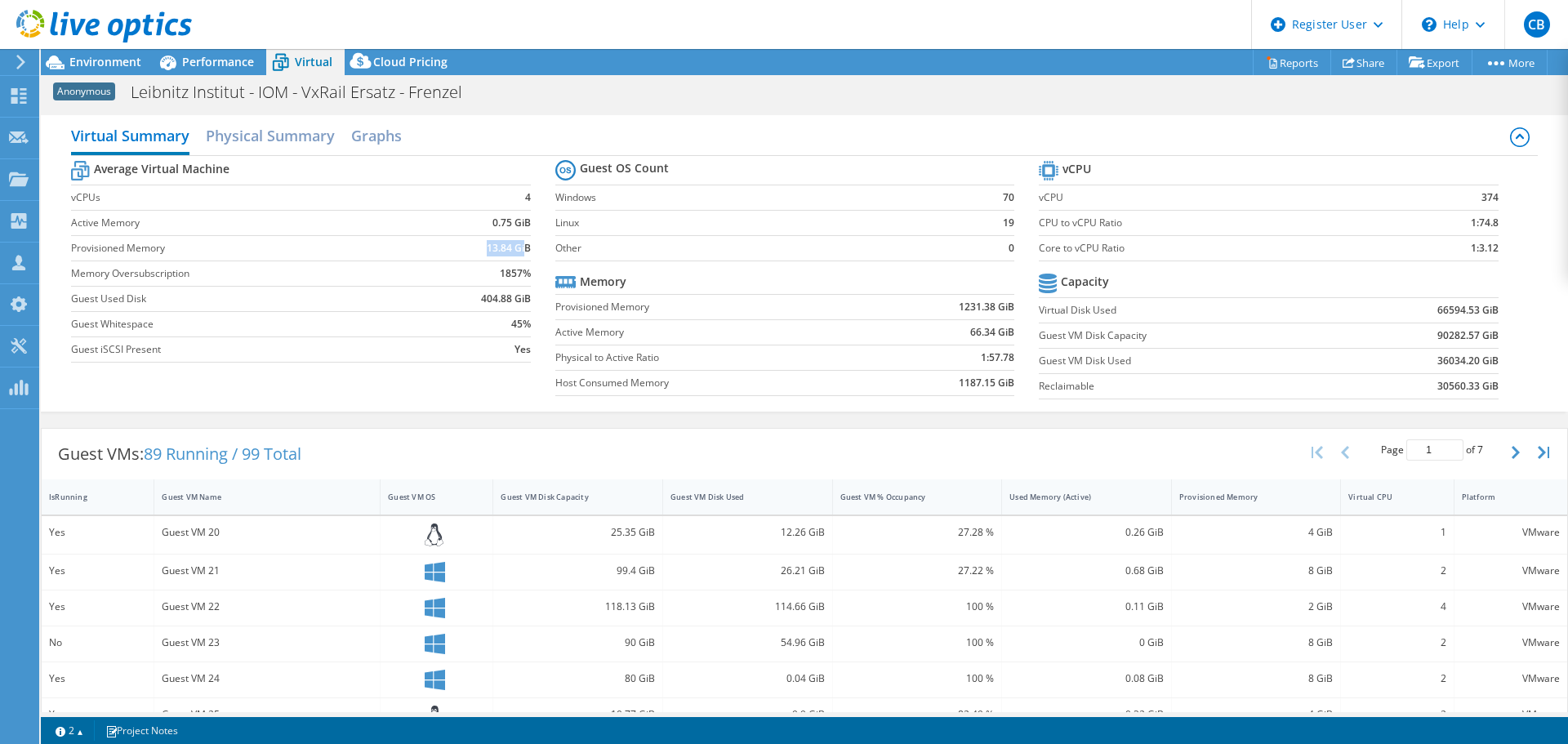
click at [522, 245] on b "13.84 GiB" at bounding box center [509, 248] width 44 height 16
click at [493, 247] on b "13.84 GiB" at bounding box center [509, 248] width 44 height 16
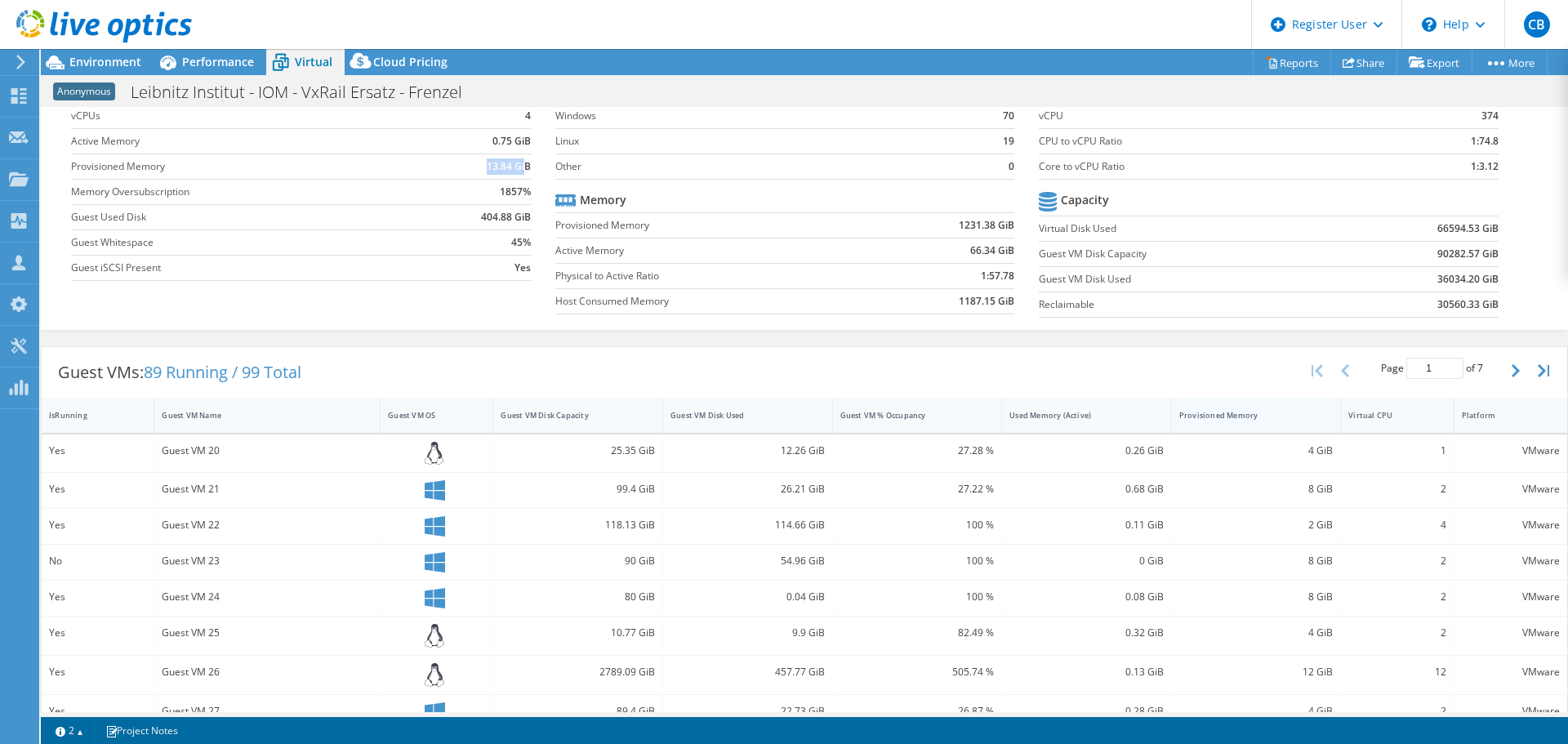
click at [1190, 417] on div "Provisioned Memory" at bounding box center [1245, 415] width 135 height 11
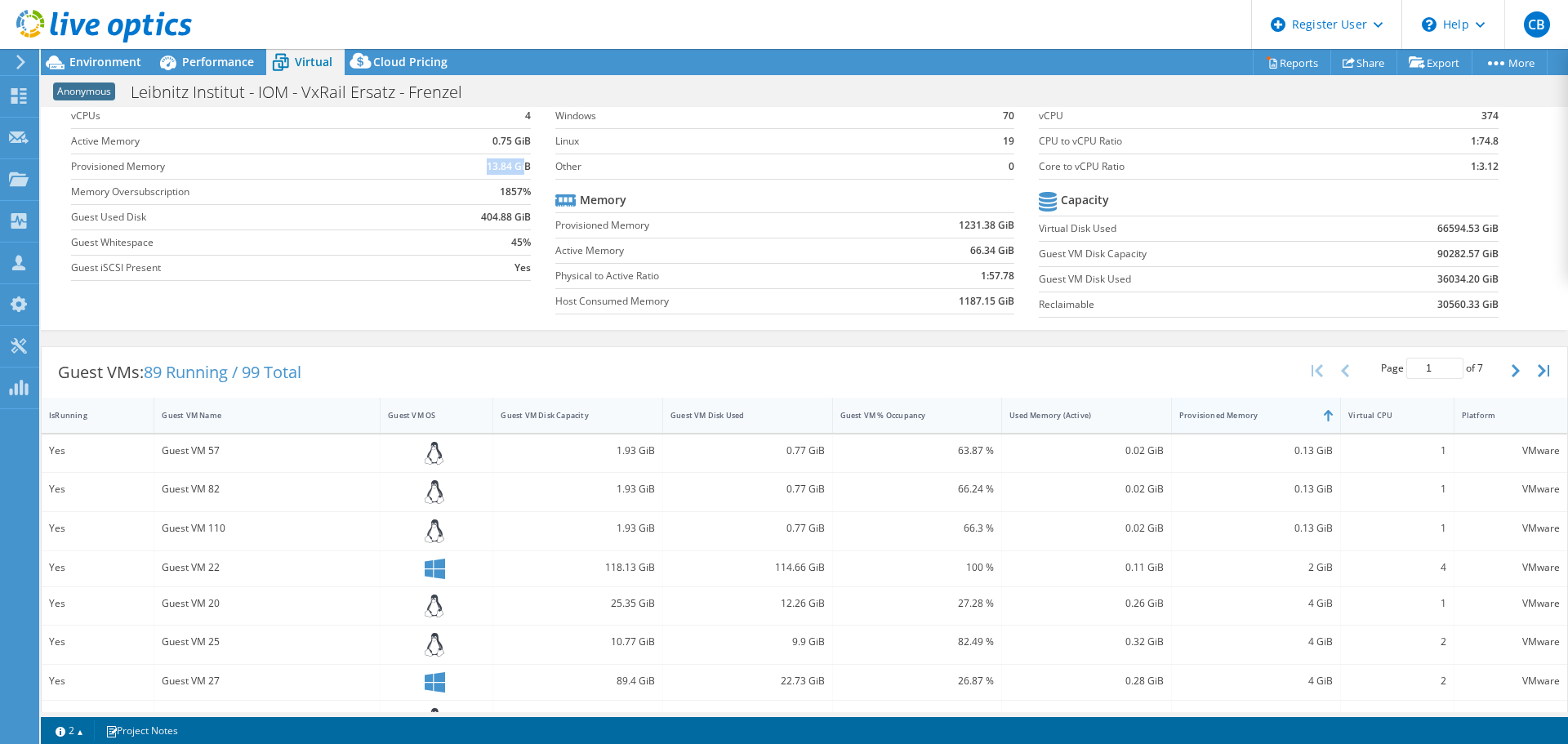
click at [1190, 417] on div "Provisioned Memory" at bounding box center [1245, 415] width 135 height 11
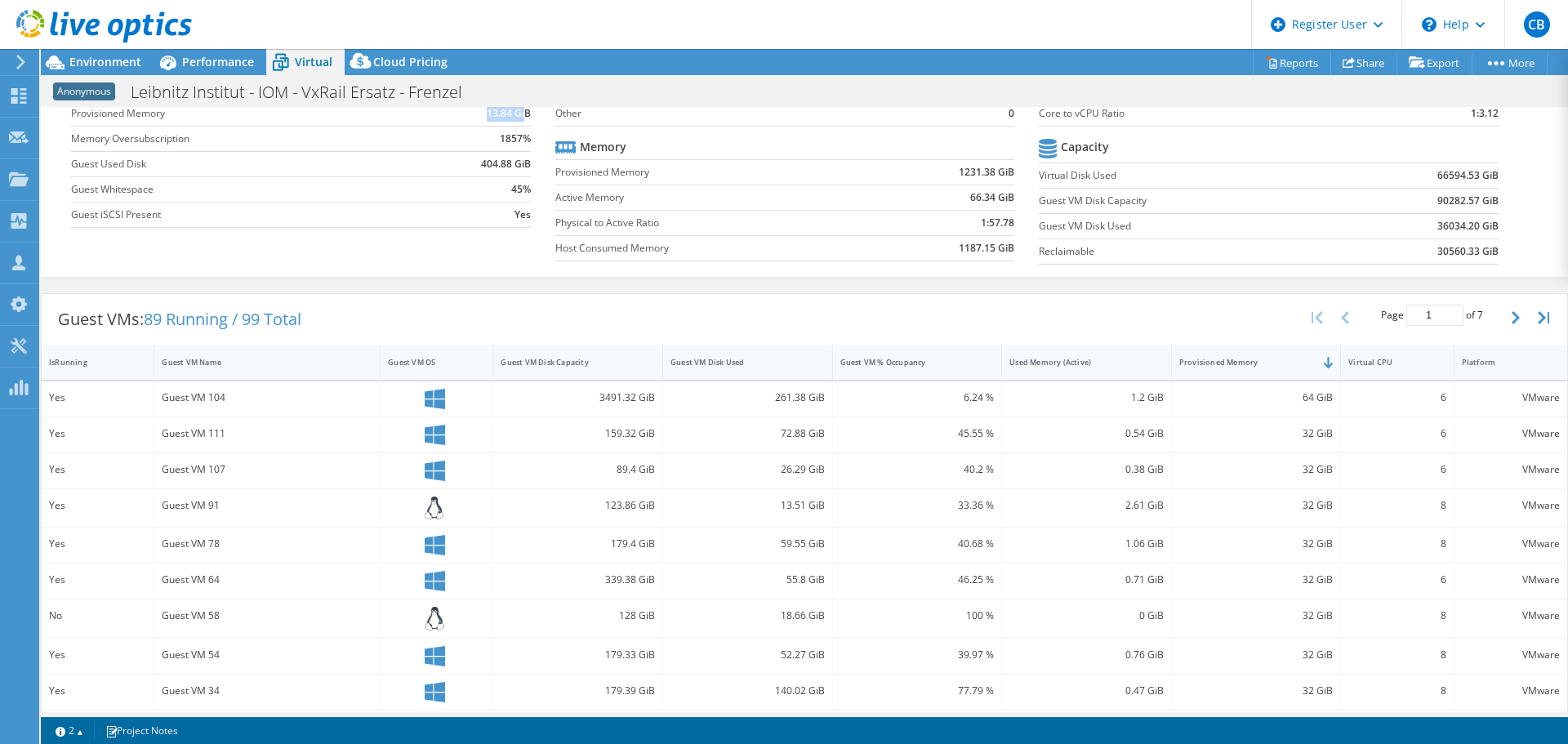
scroll to position [0, 0]
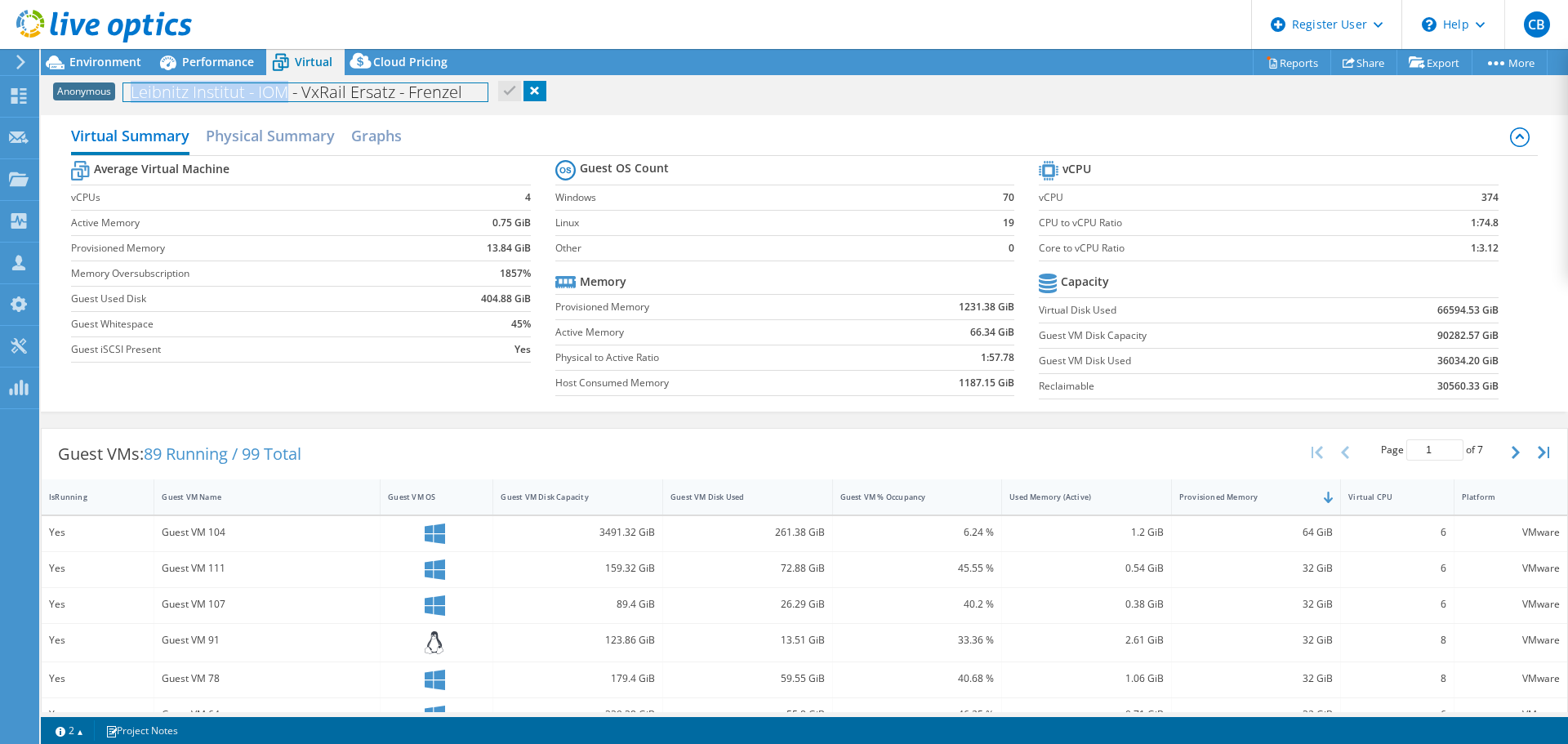
drag, startPoint x: 131, startPoint y: 86, endPoint x: 290, endPoint y: 88, distance: 159.0
click at [290, 88] on h1 "Leibnitz Institut - IOM - VxRail Ersatz - Frenzel" at bounding box center [305, 93] width 364 height 18
copy h1 "Leibnitz Institut - IOM"
click at [1124, 108] on div "Virtual Summary Physical Summary Graphs Average Virtual Machine vCPUs 4 Active …" at bounding box center [805, 263] width 1527 height 312
click at [190, 59] on span "Performance" at bounding box center [218, 61] width 71 height 16
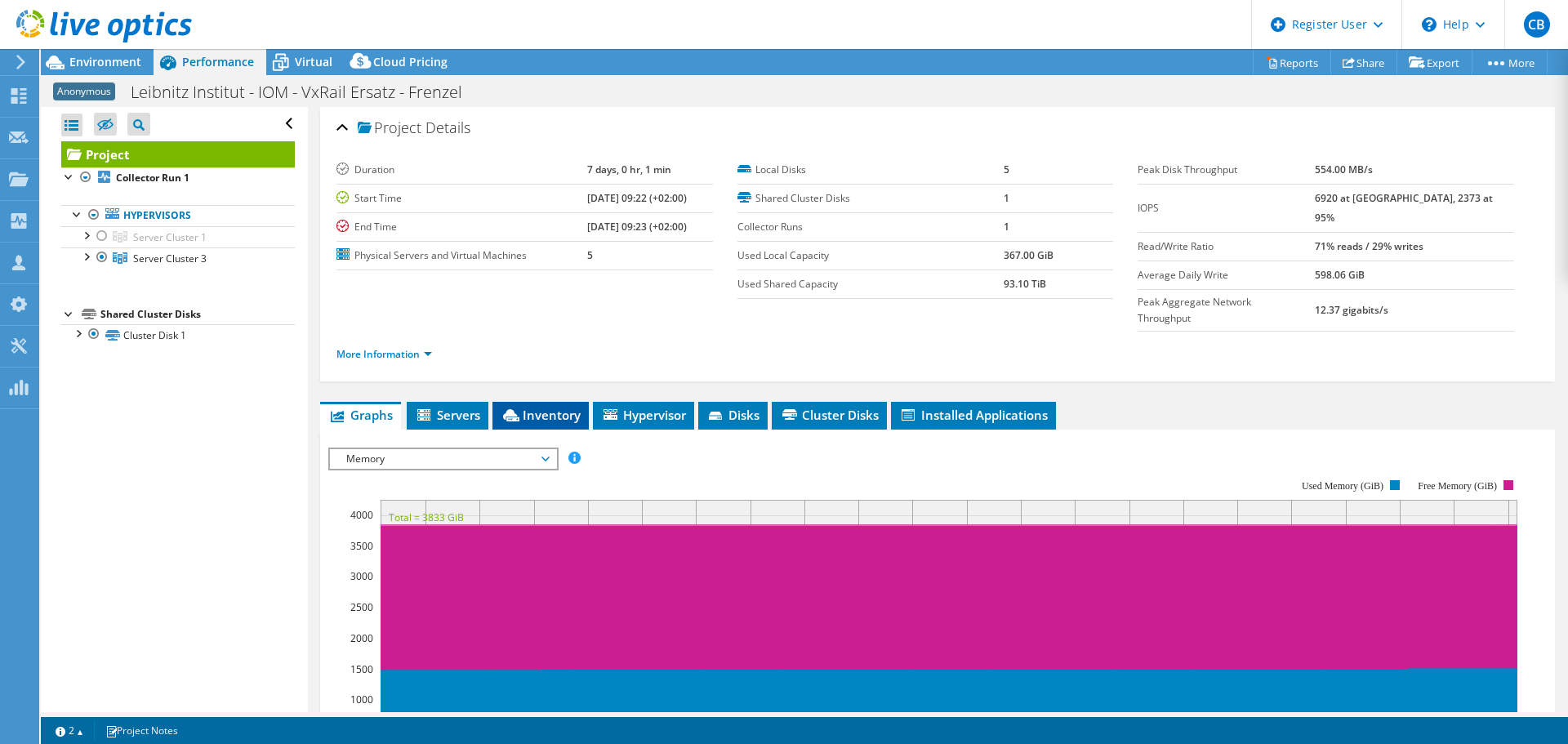
click at [543, 407] on span "Inventory" at bounding box center [540, 415] width 80 height 16
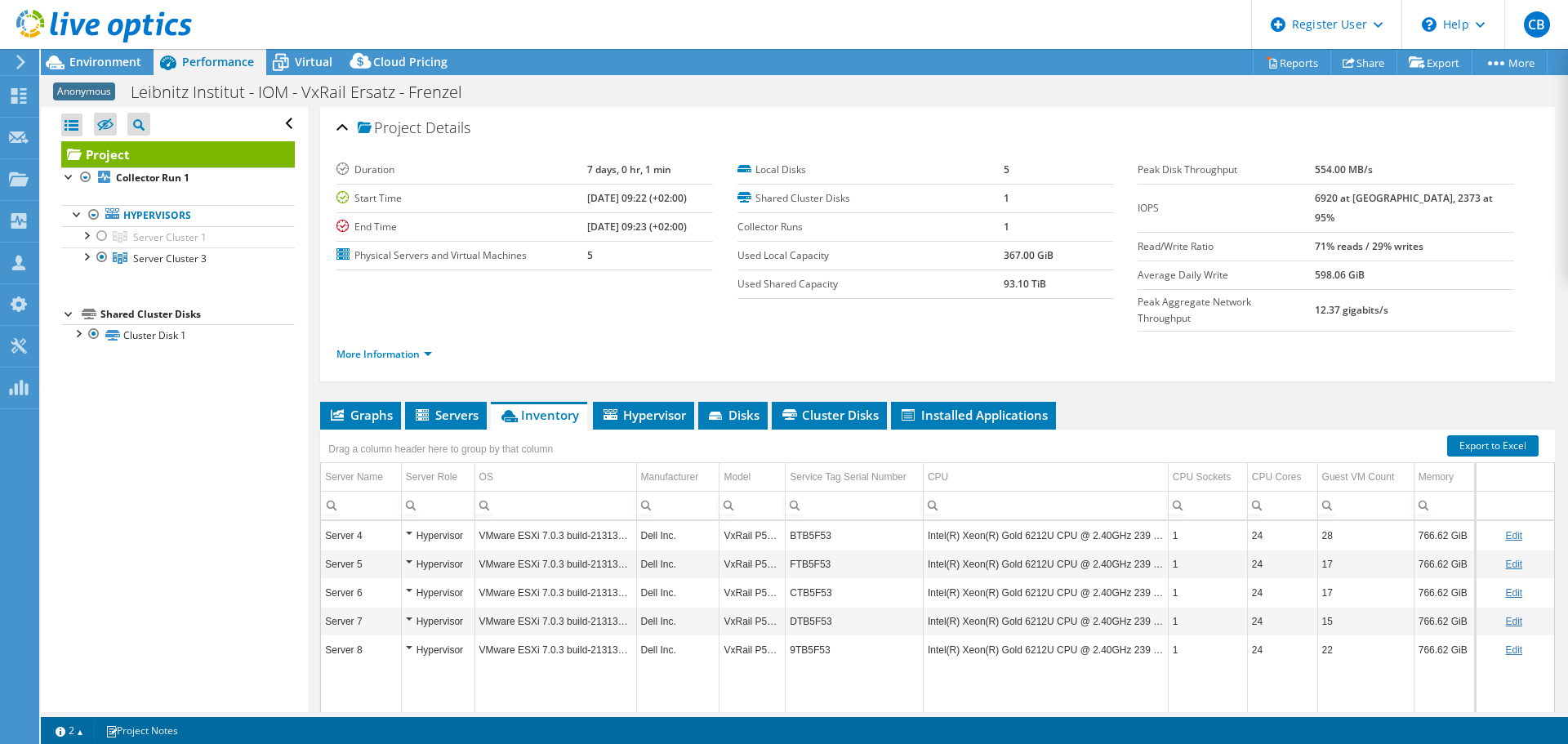
click at [1169, 401] on ul "Graphs Servers Inventory Hypervisor Disks Cluster Disks Installed Applications" at bounding box center [937, 415] width 1234 height 27
click at [117, 61] on span "Environment" at bounding box center [105, 61] width 71 height 16
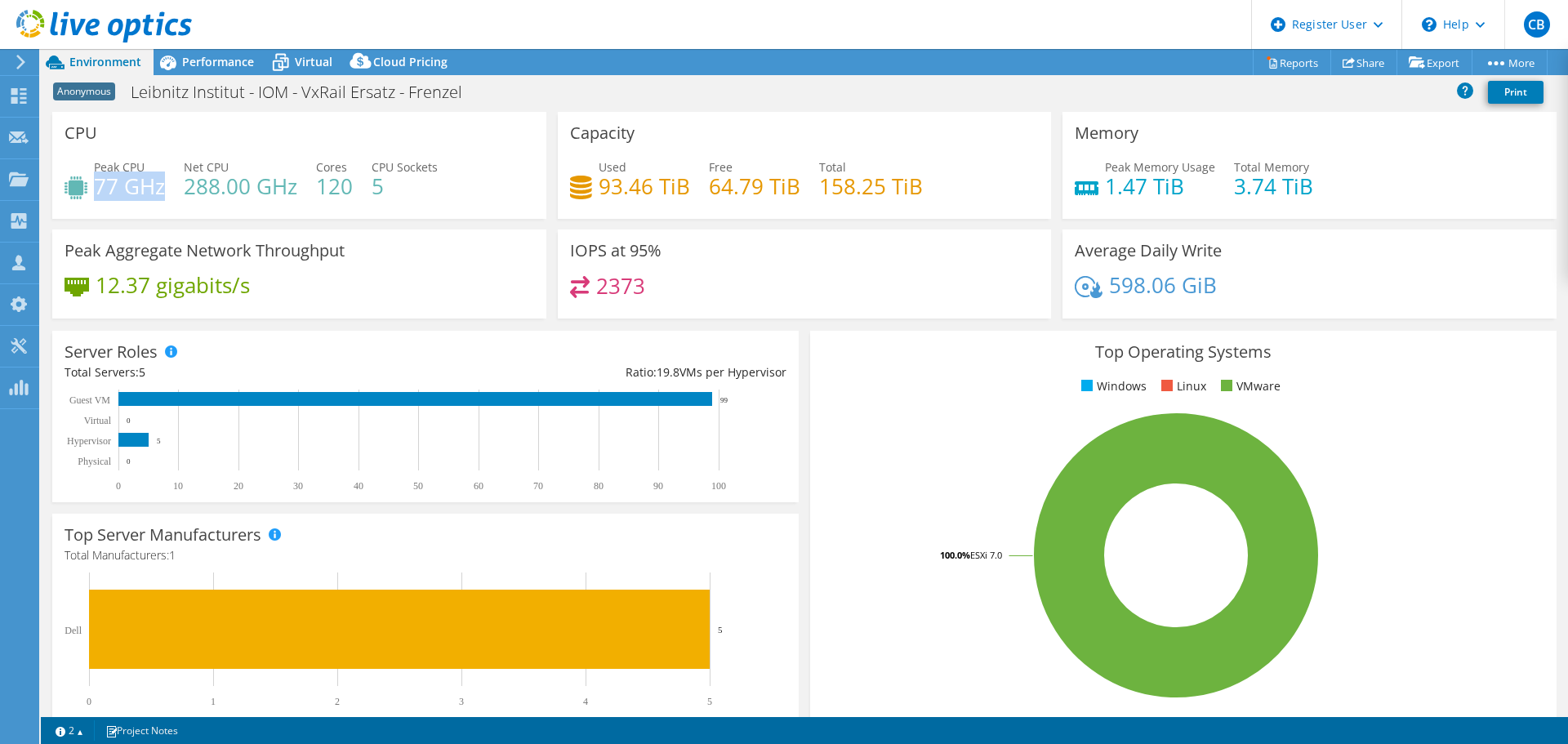
drag, startPoint x: 98, startPoint y: 183, endPoint x: 161, endPoint y: 191, distance: 63.5
click at [161, 191] on h4 "77 GHz" at bounding box center [129, 186] width 71 height 18
drag, startPoint x: 189, startPoint y: 184, endPoint x: 198, endPoint y: 189, distance: 10.3
click at [198, 189] on h4 "288.00 GHz" at bounding box center [240, 186] width 114 height 18
click at [202, 56] on span "Performance" at bounding box center [218, 61] width 71 height 16
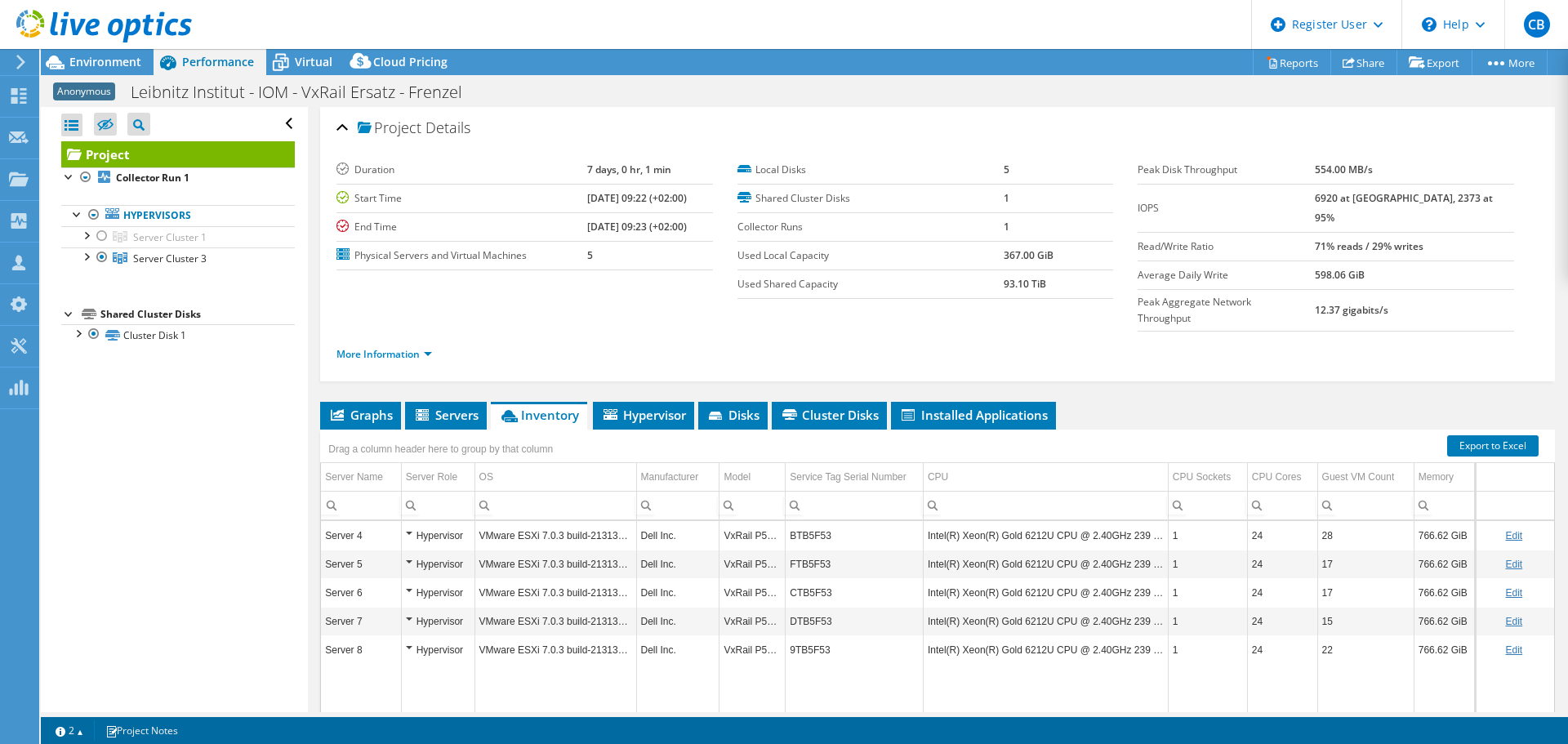
click at [229, 472] on div "Open All Close All Hide Excluded Nodes Project Tree Filter" at bounding box center [174, 410] width 266 height 605
click at [373, 407] on span "Graphs" at bounding box center [360, 415] width 64 height 16
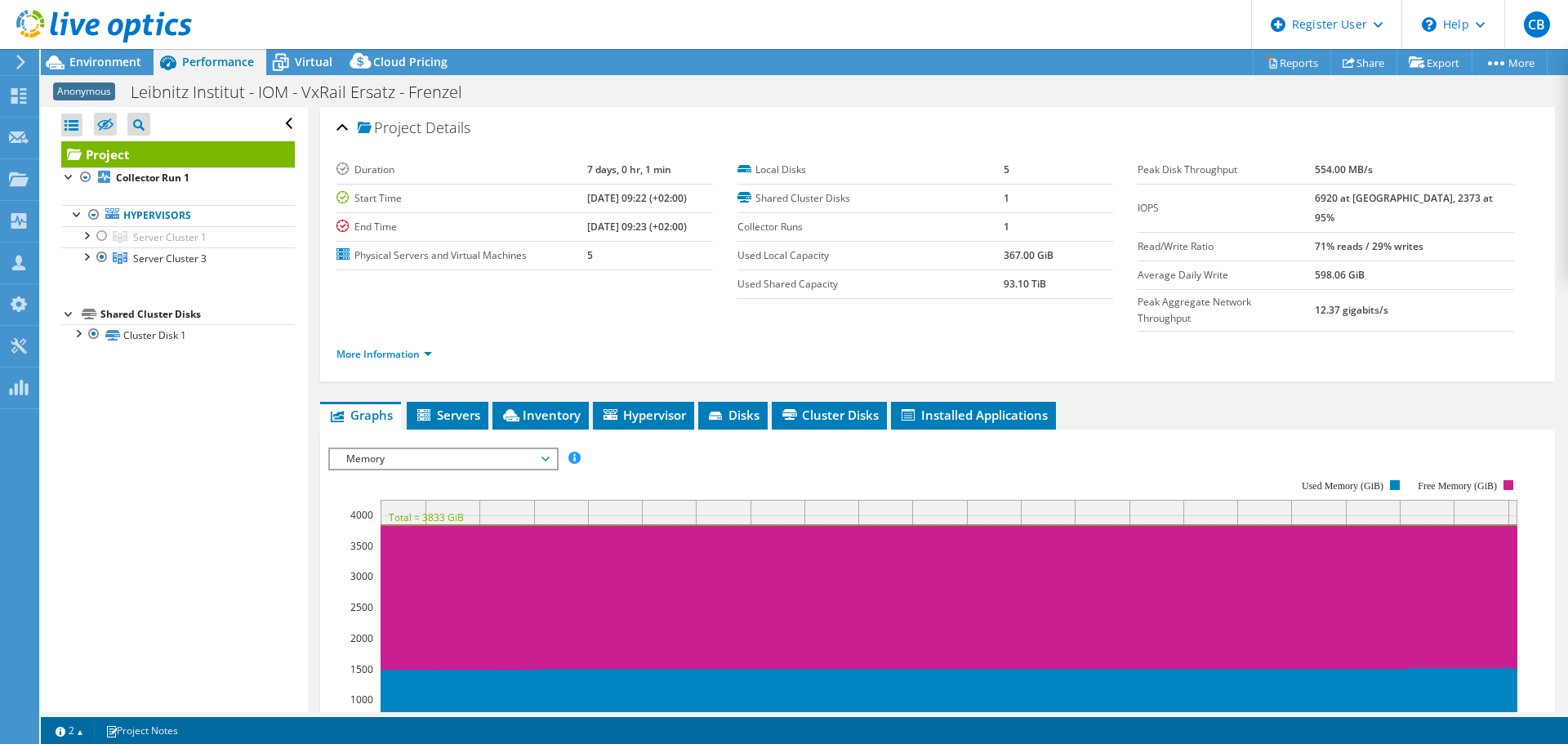
click at [378, 439] on div "IOPS Disk Throughput IO Size Latency Queue Depth CPU Percentage Memory Page Fau…" at bounding box center [937, 721] width 1218 height 565
click at [373, 449] on span "Memory" at bounding box center [443, 458] width 210 height 19
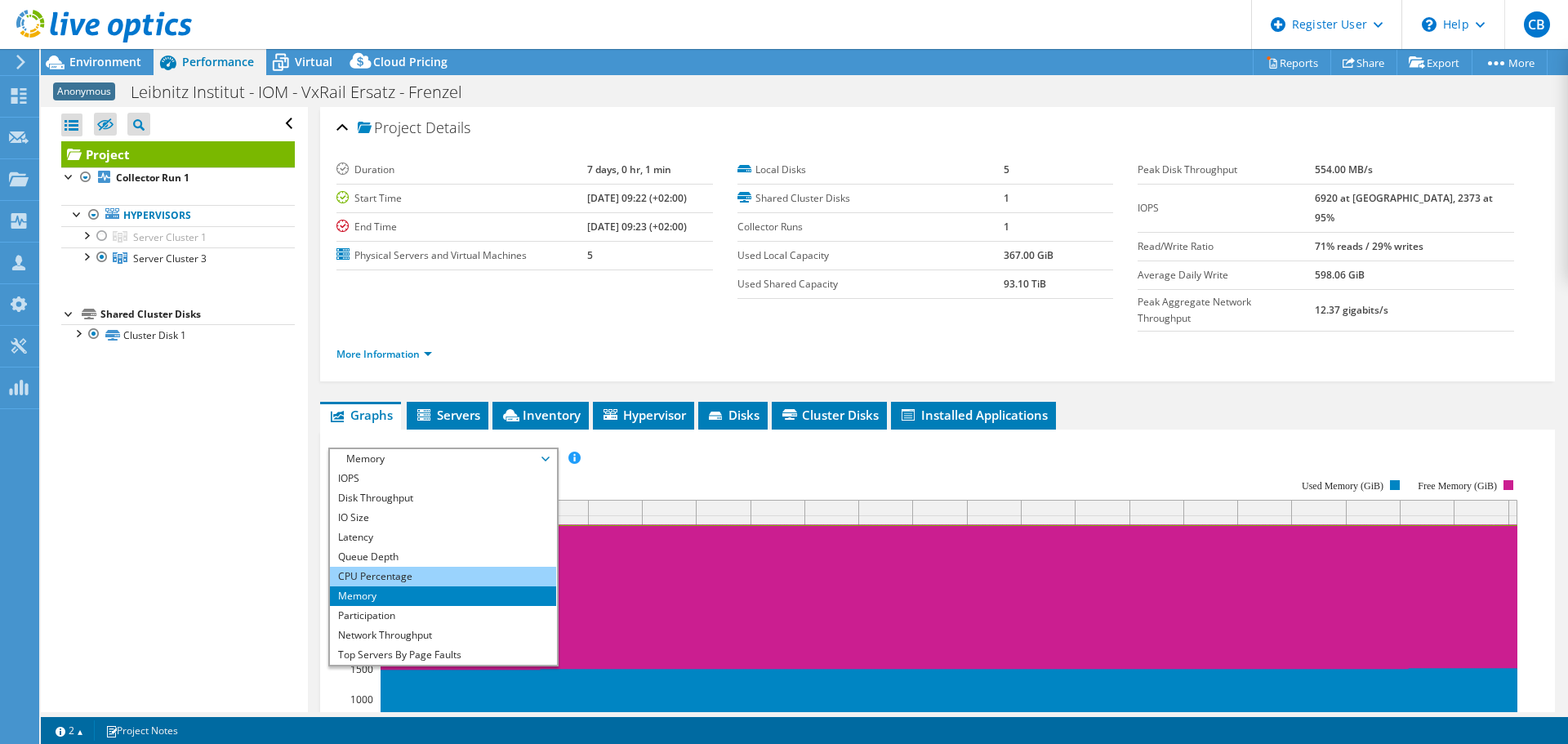
click at [380, 566] on li "CPU Percentage" at bounding box center [443, 575] width 226 height 19
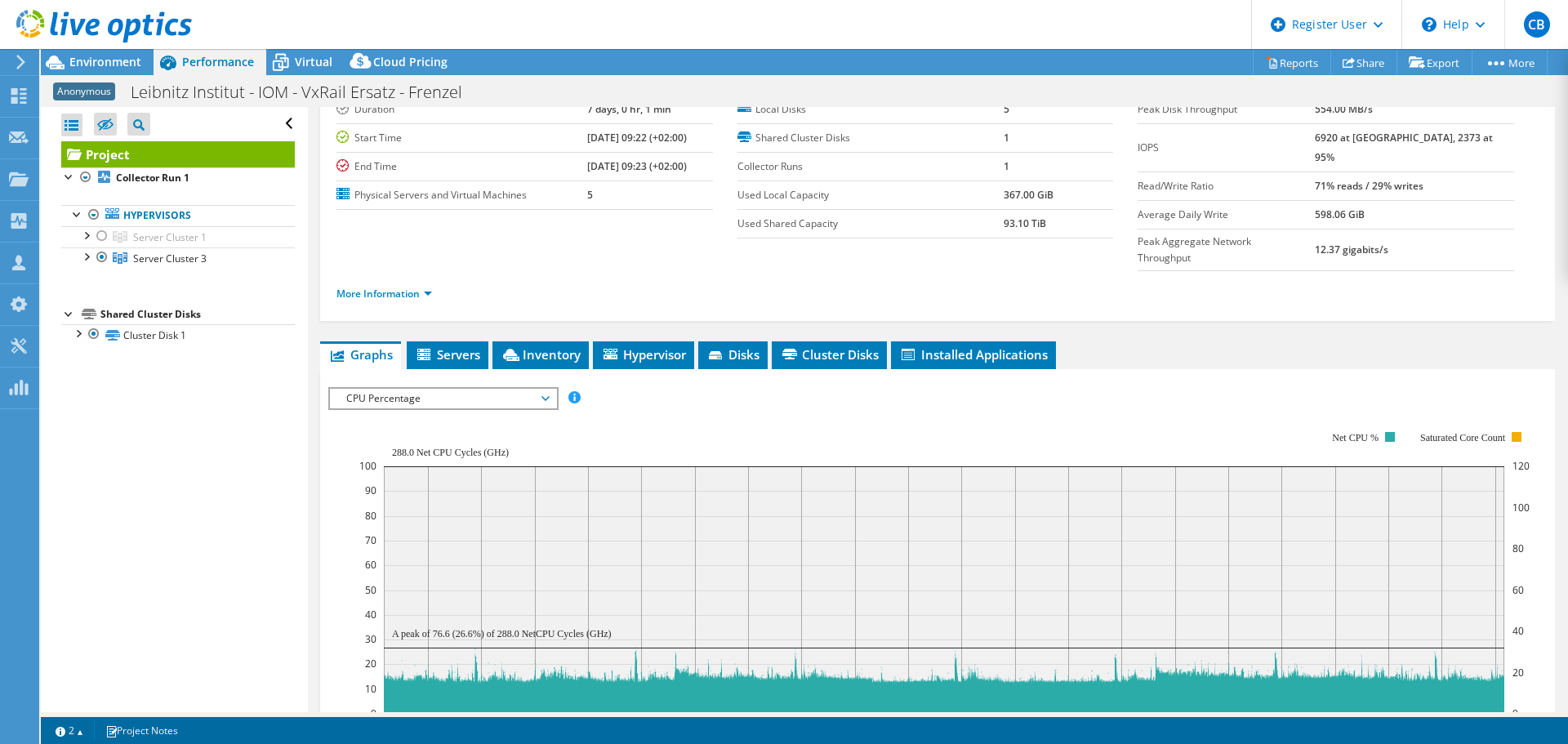
scroll to position [62, 0]
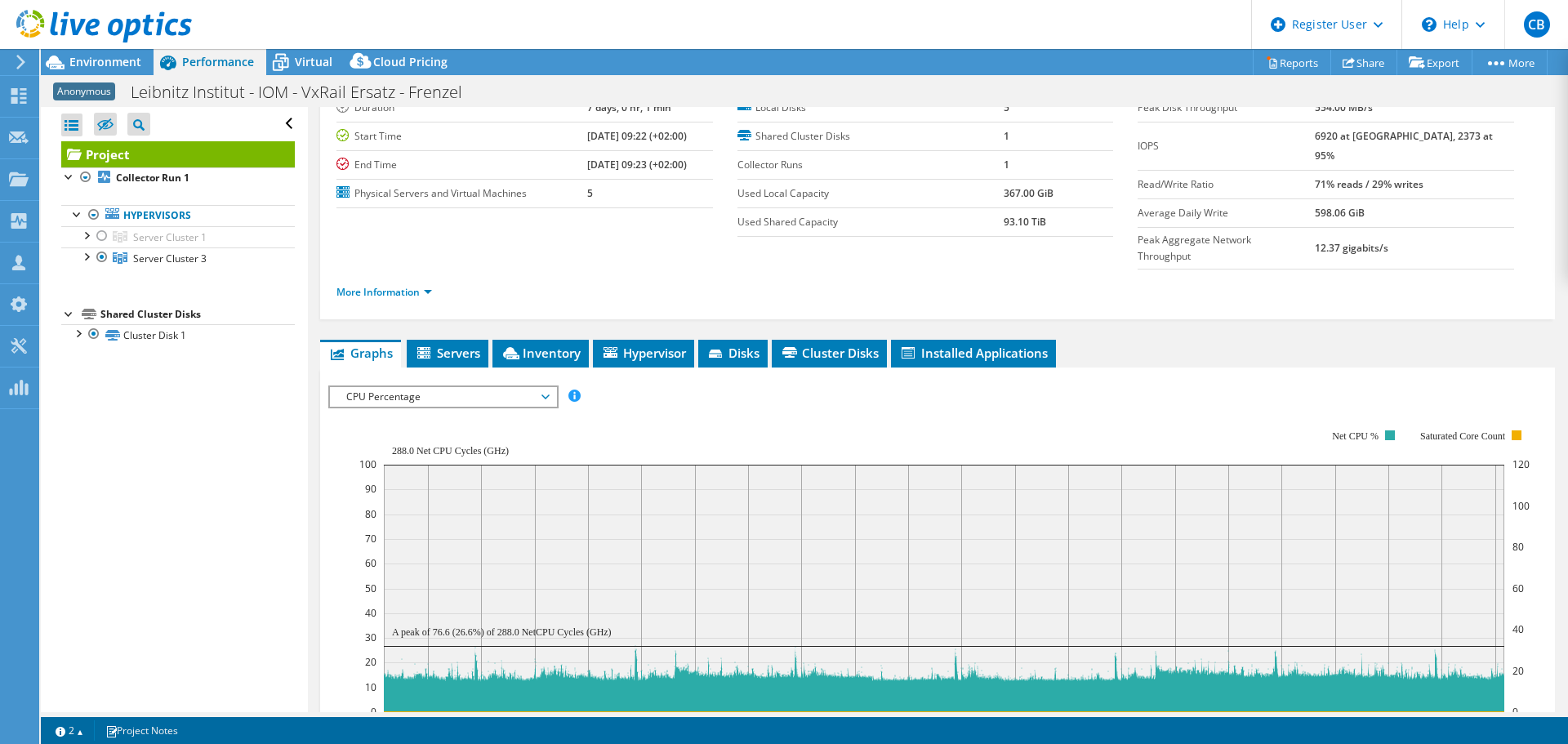
click at [212, 573] on div "Open All Close All Hide Excluded Nodes Project Tree Filter" at bounding box center [174, 410] width 266 height 605
click at [91, 259] on div at bounding box center [86, 256] width 16 height 16
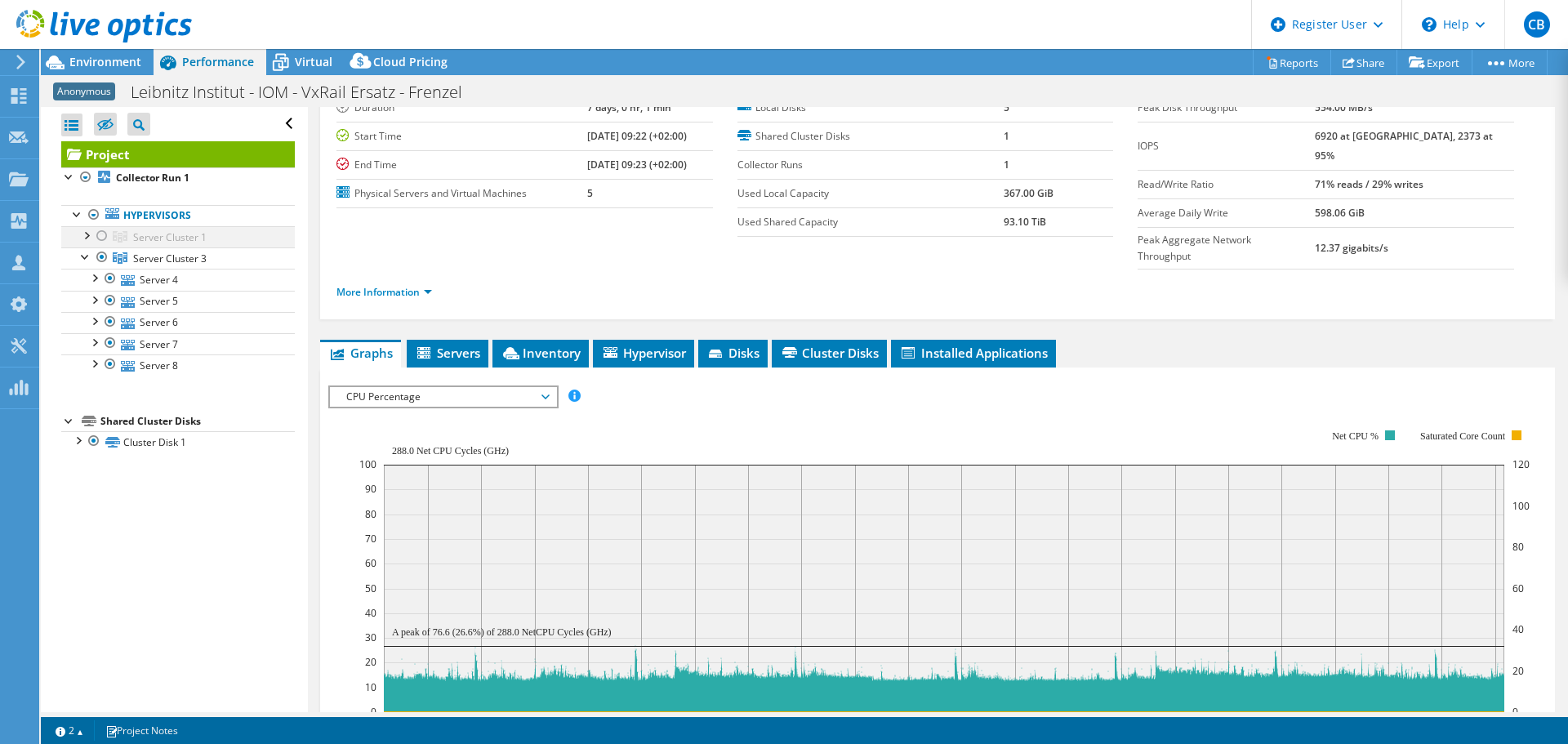
click at [90, 234] on div at bounding box center [86, 235] width 16 height 16
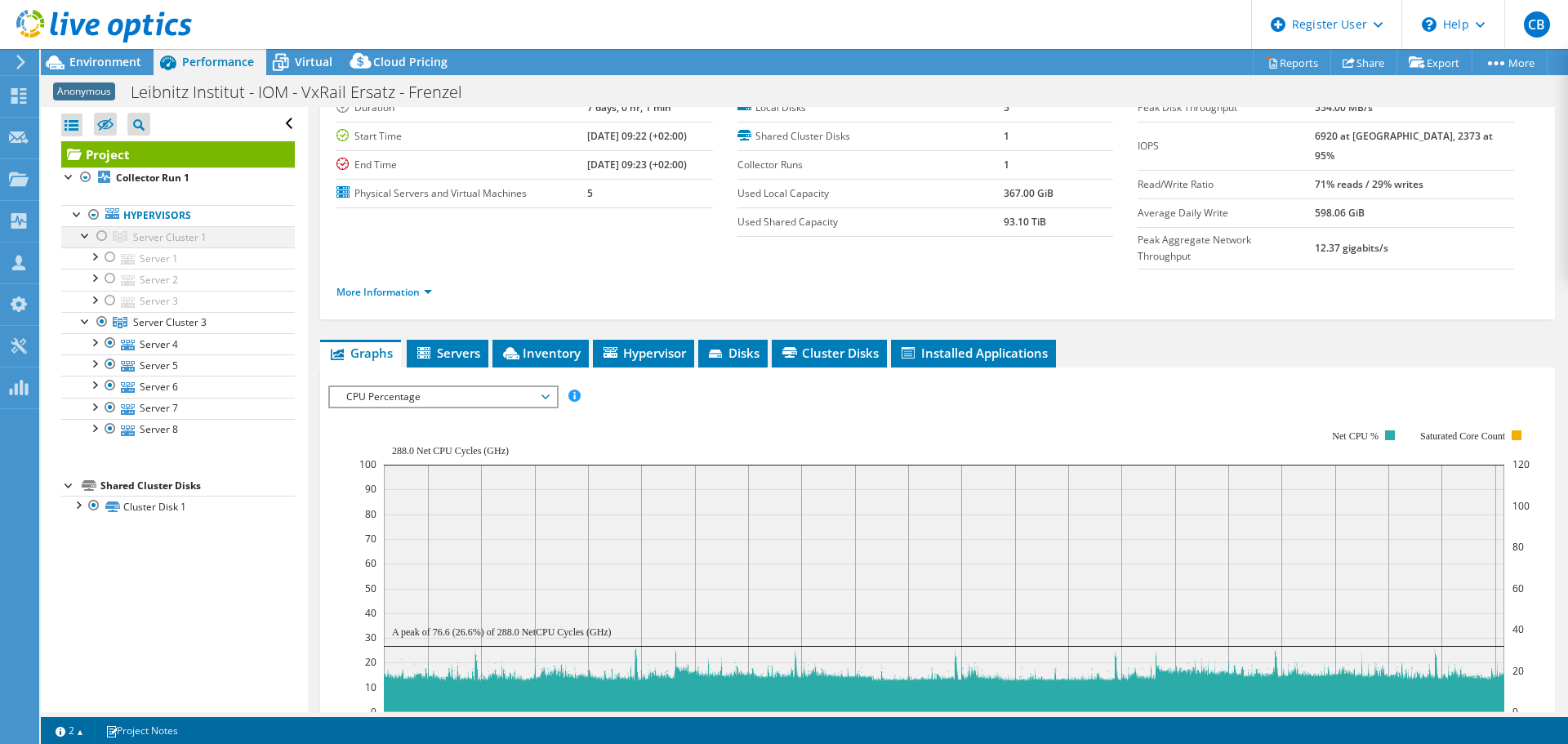
click at [85, 232] on div at bounding box center [86, 235] width 16 height 16
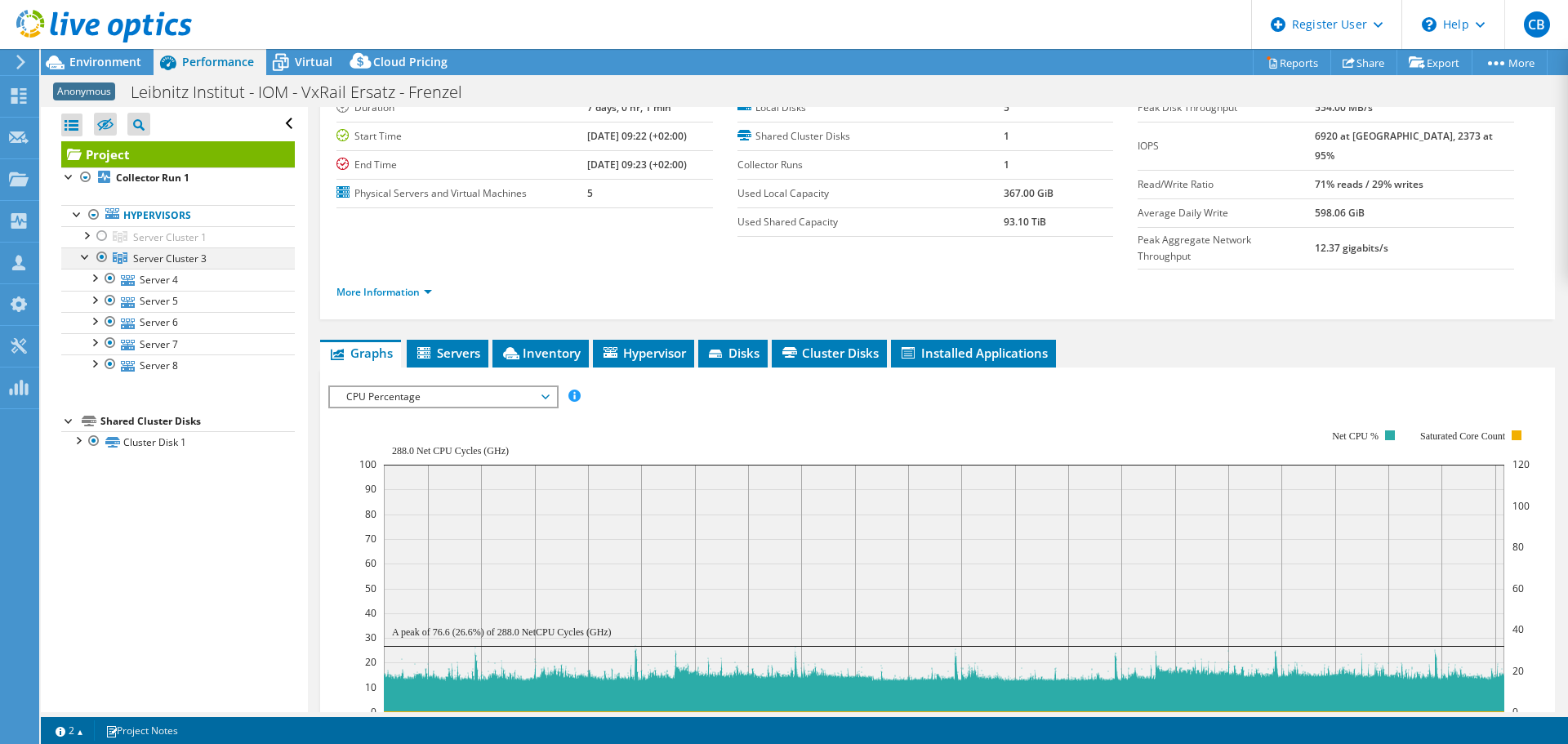
click at [84, 256] on div at bounding box center [86, 256] width 16 height 16
click at [138, 555] on div "Open All Close All Hide Excluded Nodes Project Tree Filter" at bounding box center [174, 410] width 266 height 605
click at [105, 58] on span "Environment" at bounding box center [105, 61] width 71 height 16
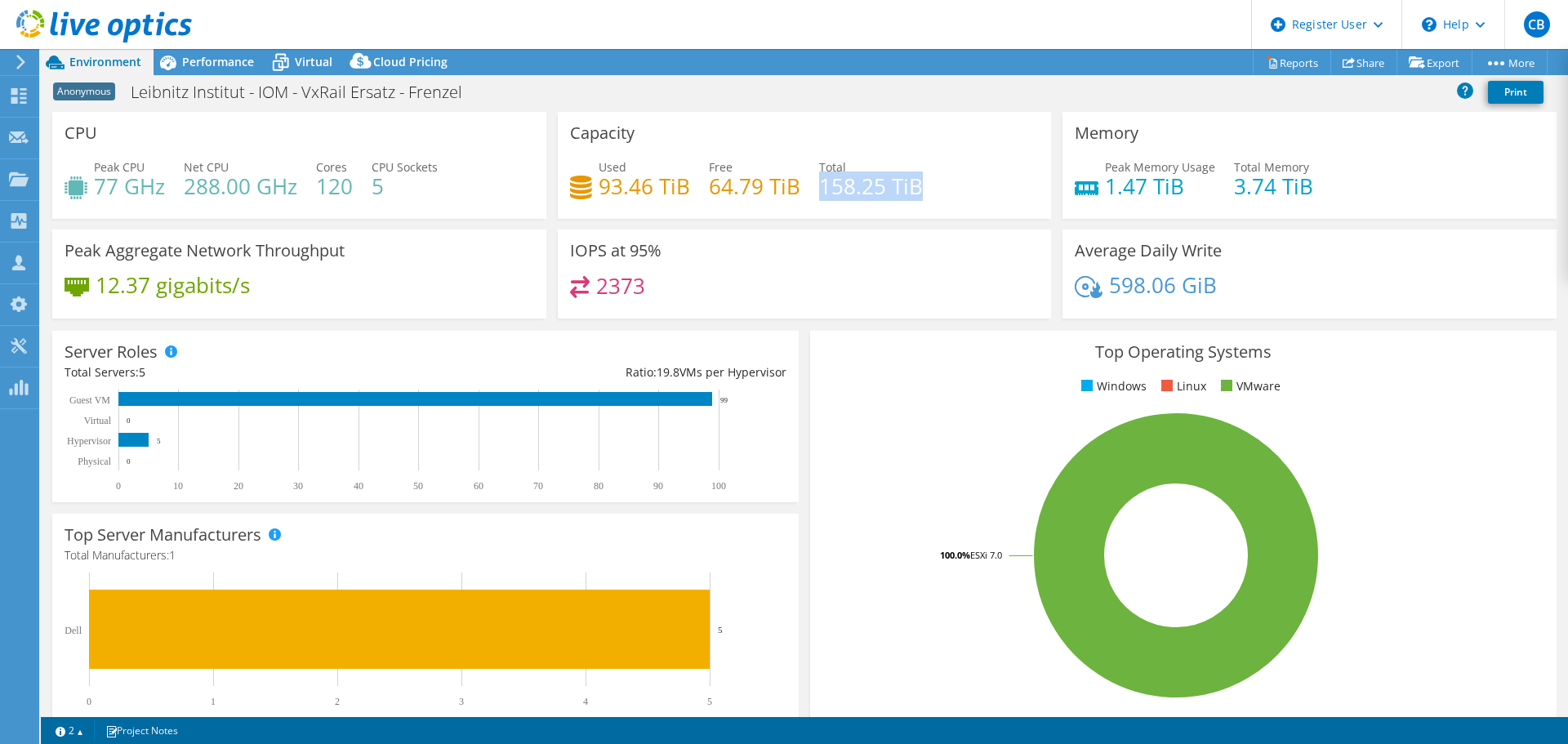
drag, startPoint x: 814, startPoint y: 188, endPoint x: 988, endPoint y: 191, distance: 174.0
click at [988, 191] on div "Used 93.46 TiB Free 64.79 TiB Total 158.25 TiB" at bounding box center [805, 185] width 469 height 53
click at [924, 191] on div "Used 93.46 TiB Free 64.79 TiB Total 158.25 TiB" at bounding box center [805, 185] width 469 height 53
click at [224, 62] on span "Performance" at bounding box center [218, 61] width 71 height 16
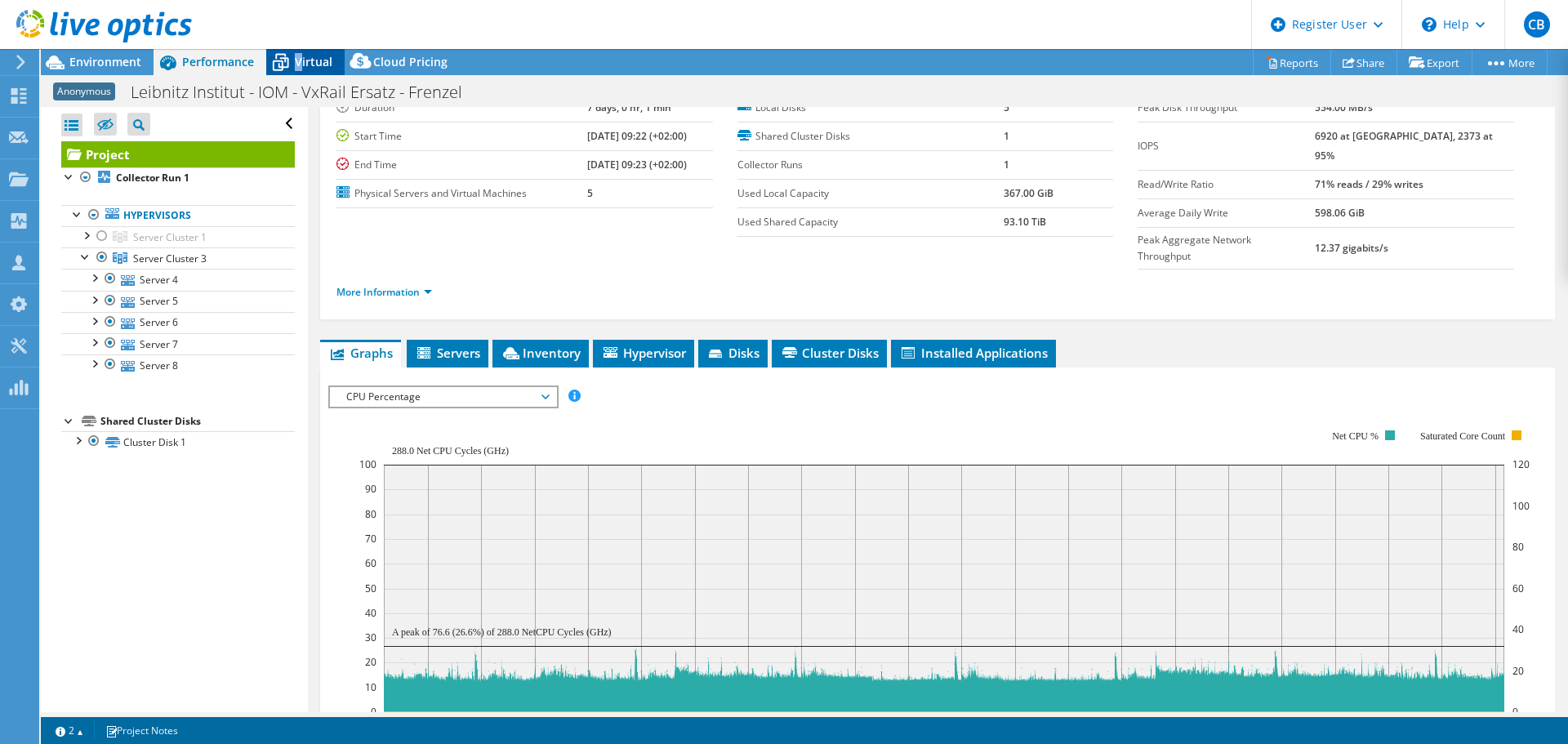
click at [298, 58] on span "Virtual" at bounding box center [313, 61] width 38 height 16
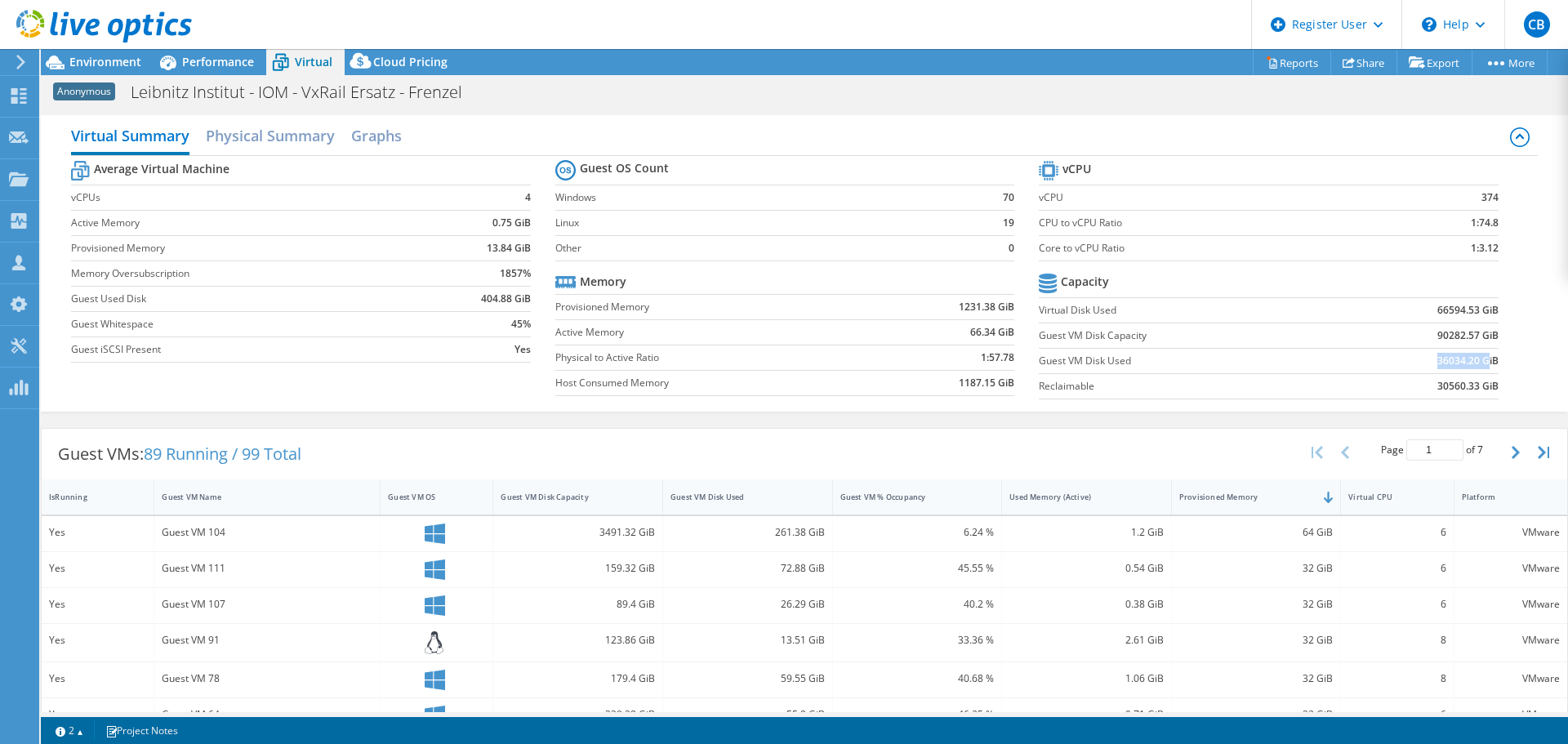
drag, startPoint x: 1420, startPoint y: 363, endPoint x: 1474, endPoint y: 361, distance: 54.0
click at [1474, 361] on td "36034.20 GiB" at bounding box center [1418, 361] width 159 height 26
click at [1459, 359] on b "36034.20 GiB" at bounding box center [1467, 361] width 61 height 16
drag, startPoint x: 1427, startPoint y: 361, endPoint x: 1500, endPoint y: 363, distance: 73.0
click at [1500, 363] on section "vCPU vCPU 374 CPU to vCPU Ratio 1:74.8 Core to vCPU Ratio 1:3.12 Capacity Virtu…" at bounding box center [1279, 282] width 483 height 251
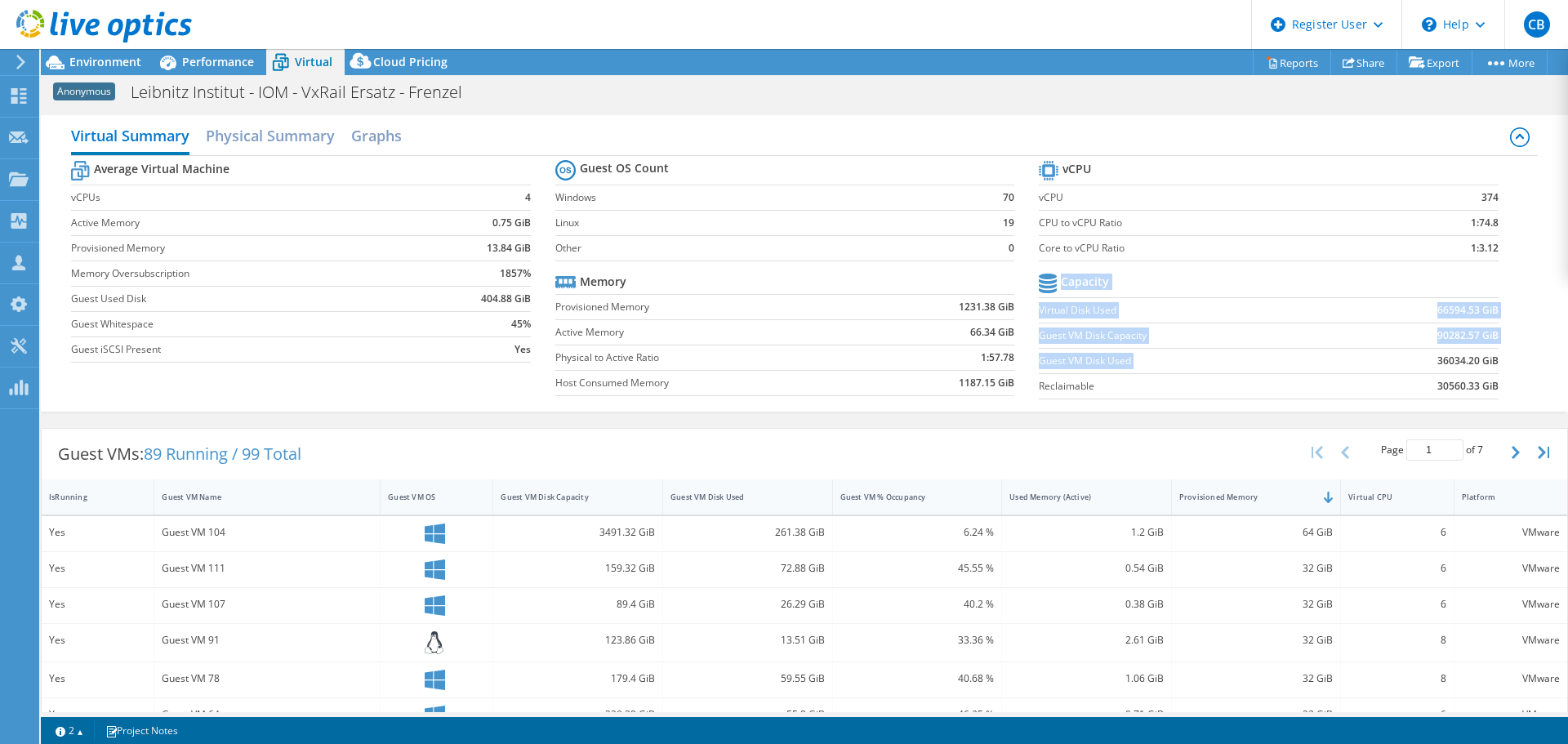
click at [1522, 246] on div "Average Virtual Machine vCPUs 4 Active Memory 0.75 GiB Provisioned Memory 13.84…" at bounding box center [804, 281] width 1465 height 251
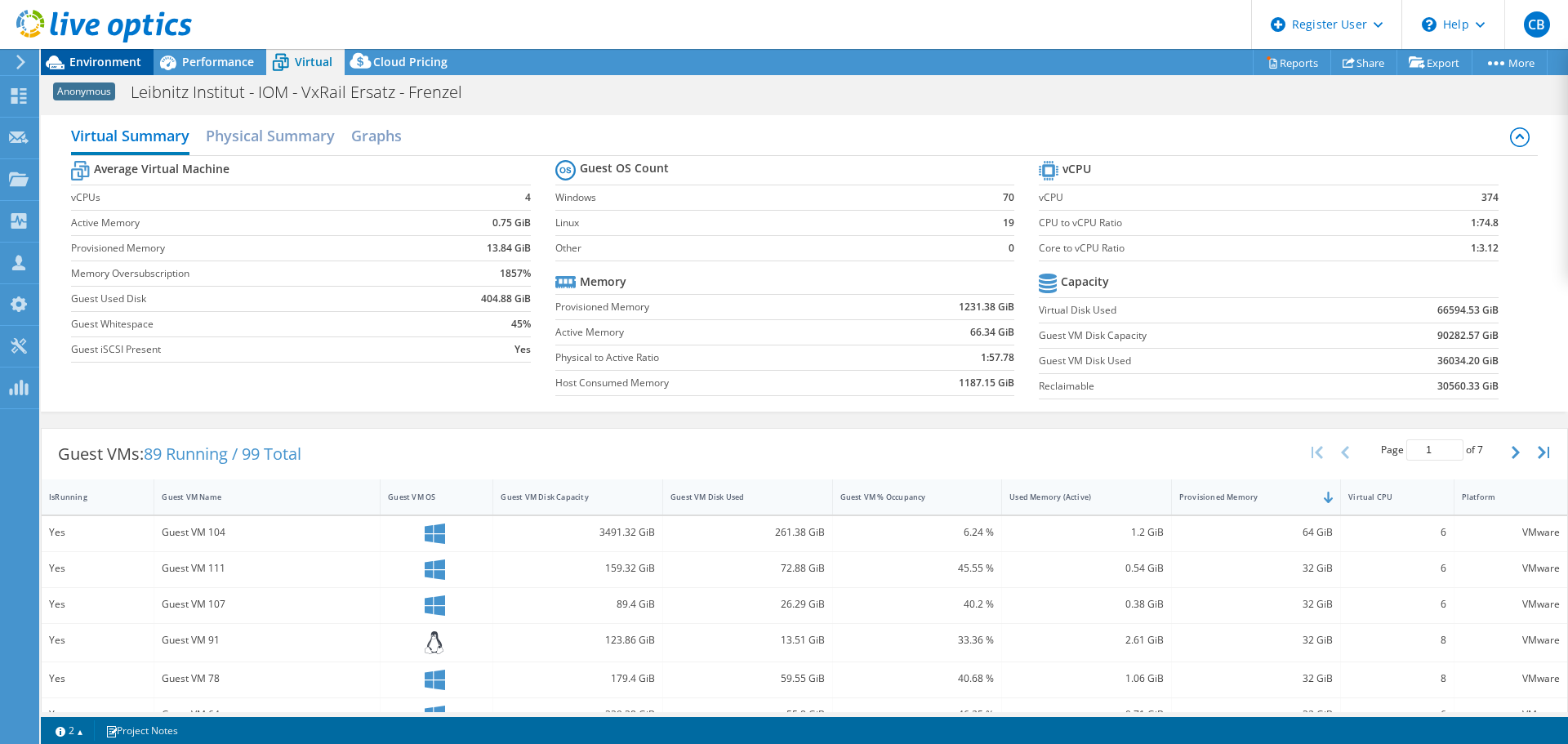
click at [88, 60] on span "Environment" at bounding box center [105, 61] width 71 height 16
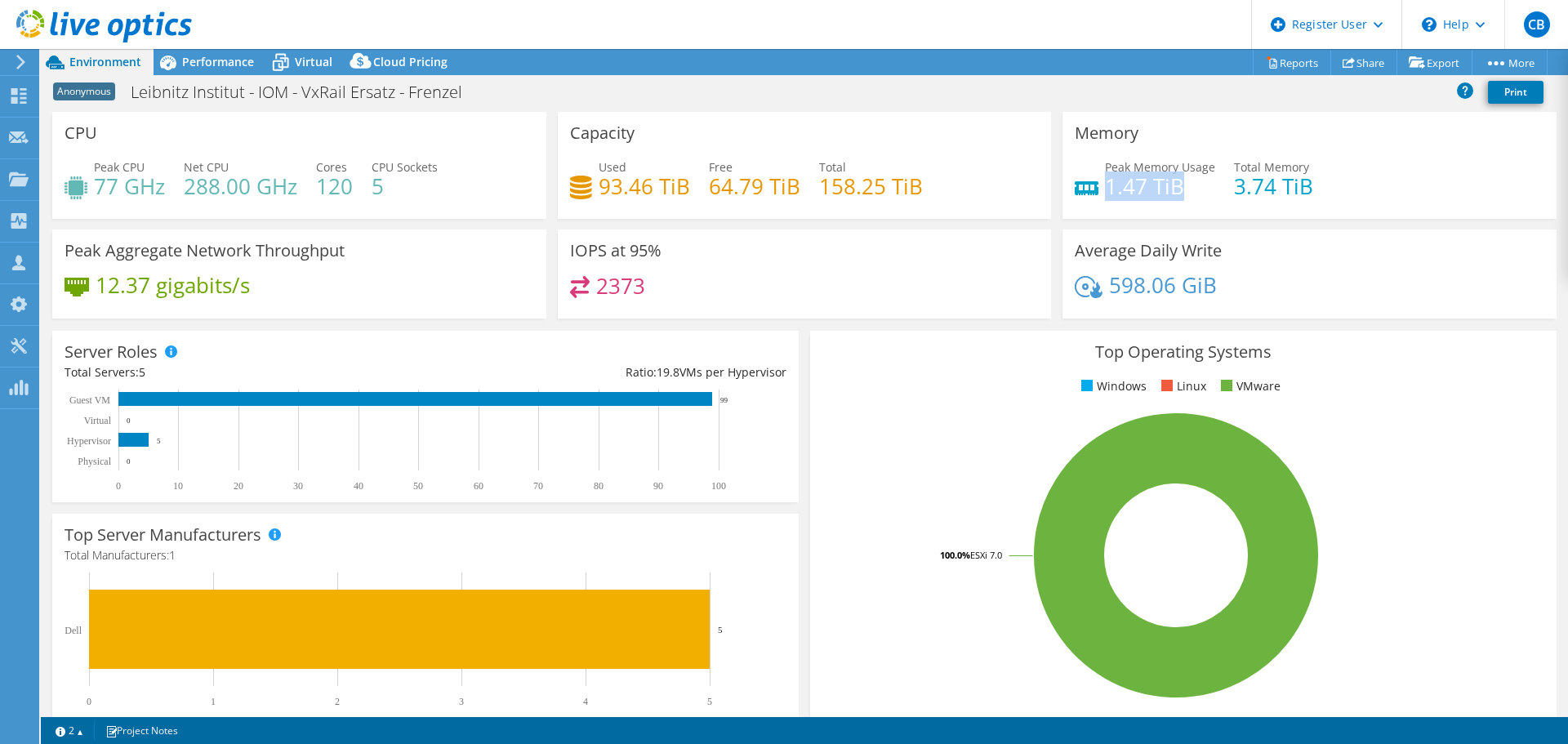
drag, startPoint x: 1098, startPoint y: 182, endPoint x: 1185, endPoint y: 186, distance: 87.1
click at [1186, 186] on h4 "1.47 TiB" at bounding box center [1159, 186] width 110 height 18
click at [825, 278] on div "2373" at bounding box center [805, 293] width 469 height 35
drag, startPoint x: 1102, startPoint y: 187, endPoint x: 1166, endPoint y: 188, distance: 64.0
click at [1166, 188] on h4 "1.47 TiB" at bounding box center [1159, 186] width 110 height 18
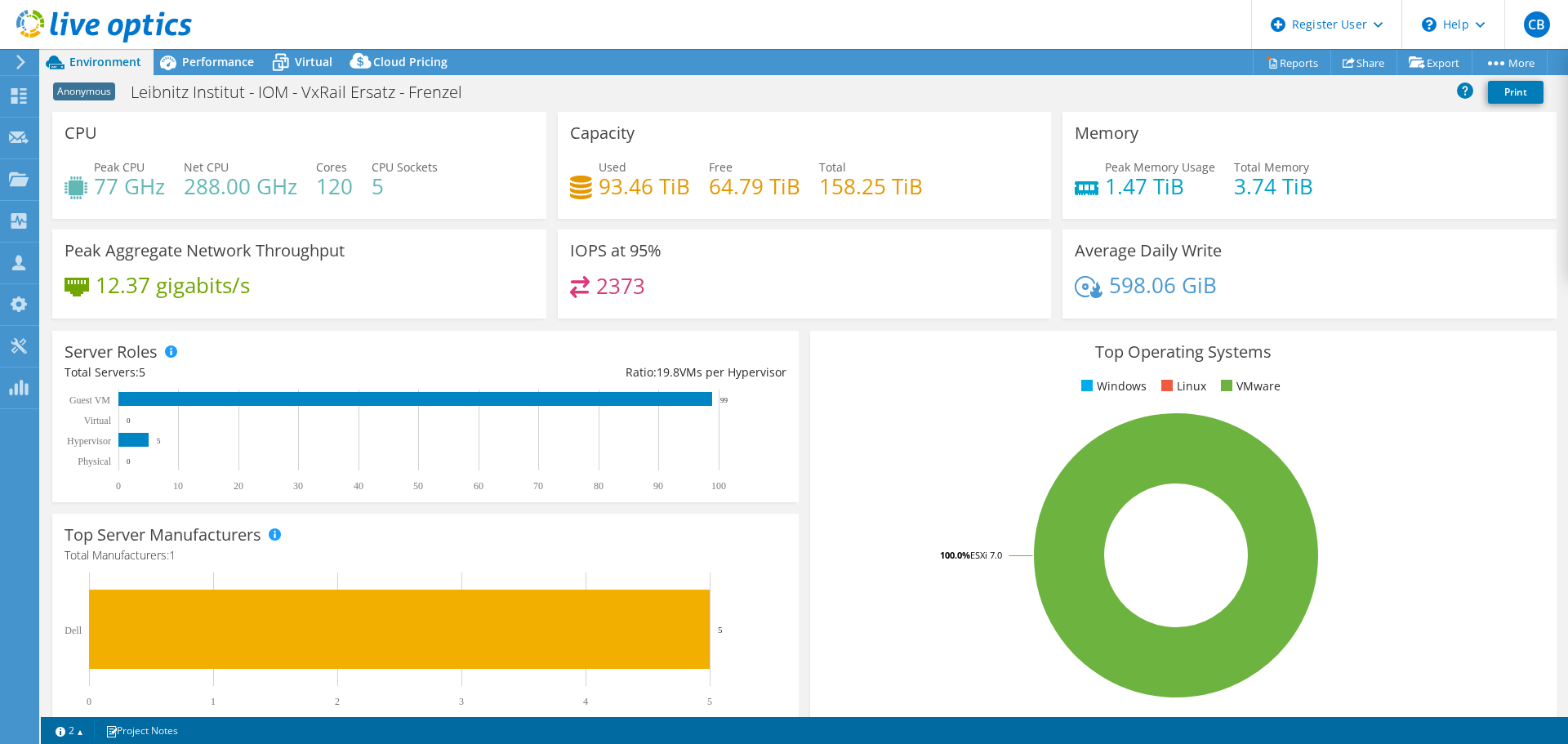
click at [1025, 308] on div "2373" at bounding box center [805, 293] width 469 height 35
click at [193, 70] on div "Performance" at bounding box center [209, 61] width 113 height 27
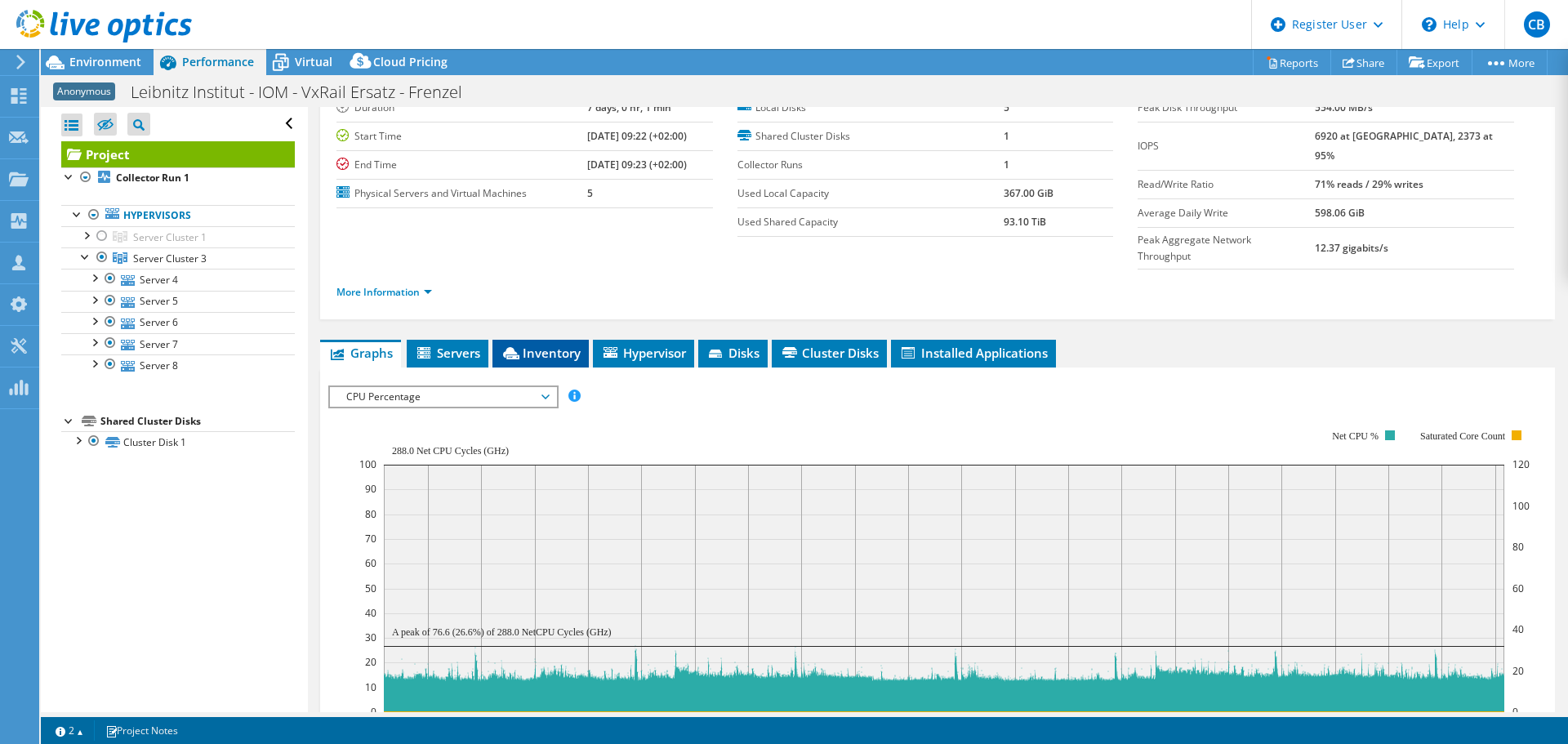
click at [550, 345] on span "Inventory" at bounding box center [540, 353] width 80 height 16
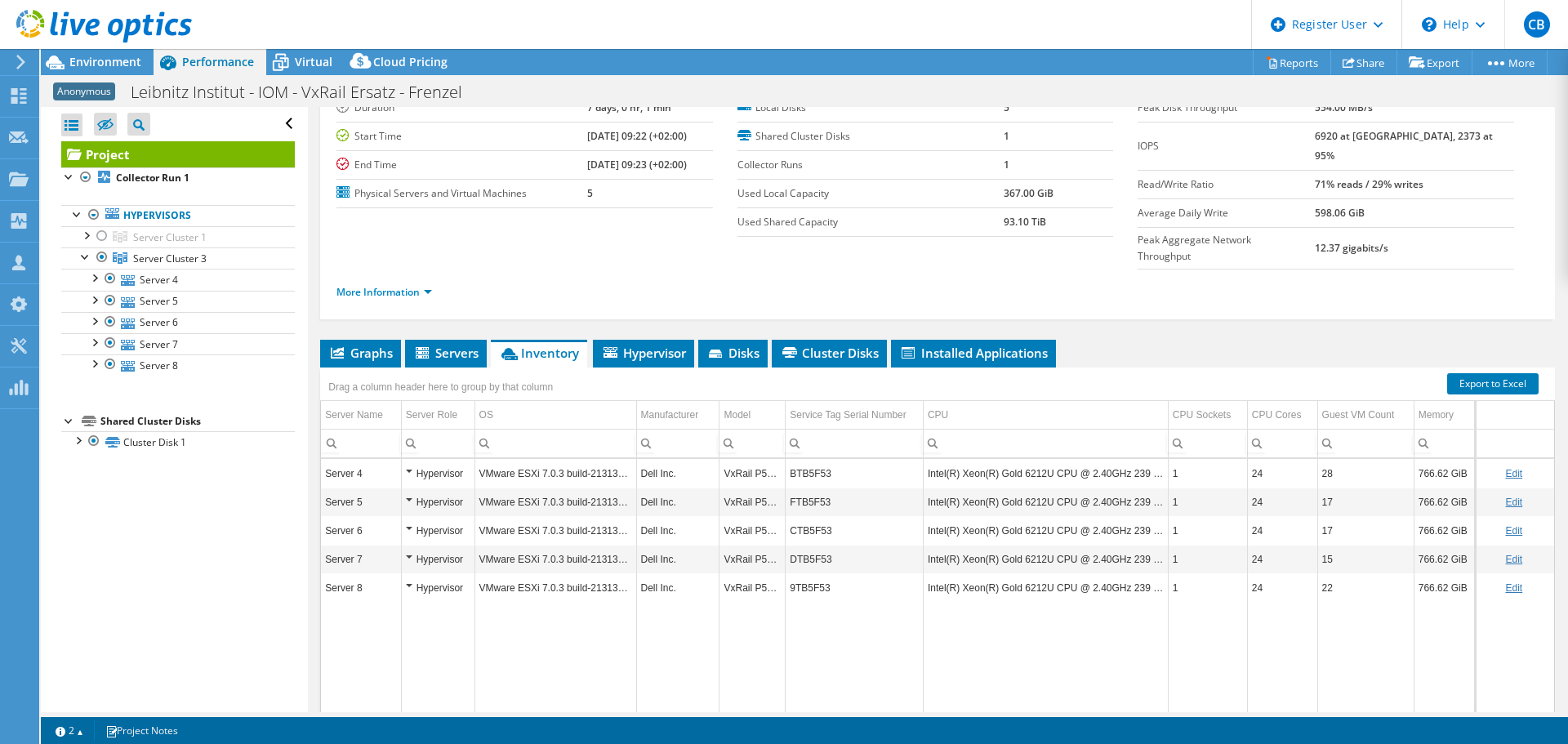
click at [196, 632] on div "Open All Close All Hide Excluded Nodes Project Tree Filter" at bounding box center [174, 410] width 266 height 605
drag, startPoint x: 720, startPoint y: 440, endPoint x: 775, endPoint y: 443, distance: 55.1
click at [775, 459] on td "VxRail P570F" at bounding box center [752, 473] width 66 height 28
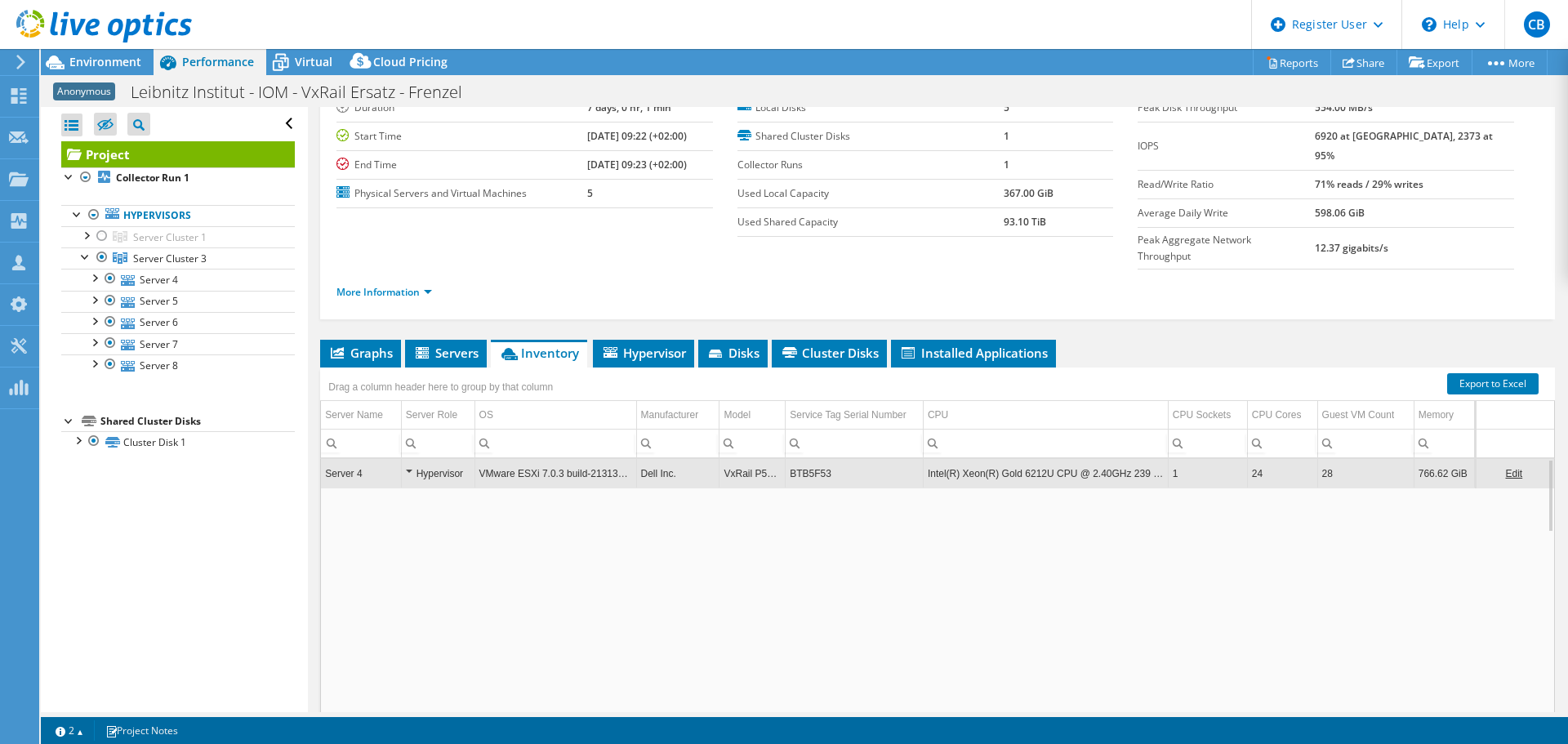
copy td "VxRail P570F"
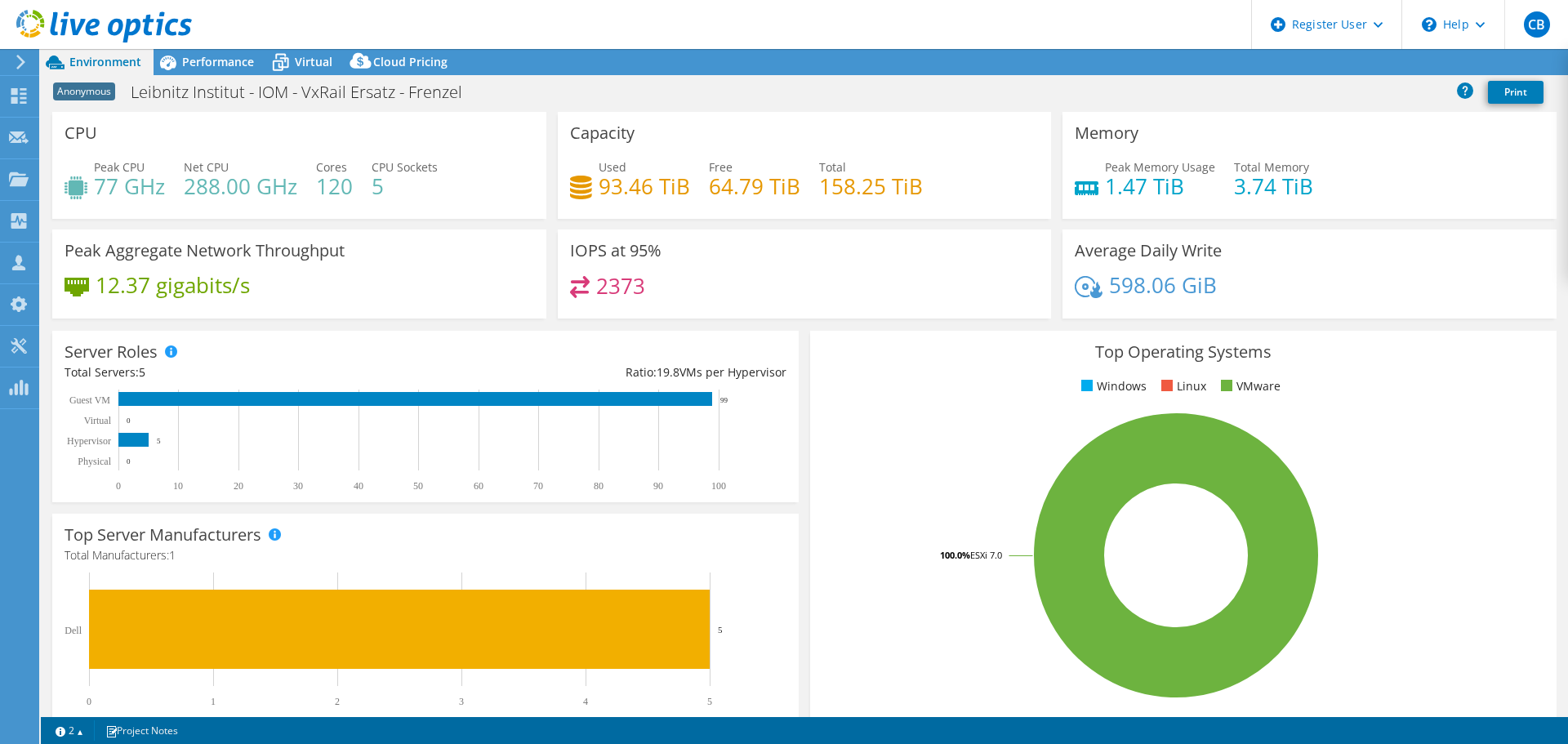
select select "USD"
